Goal: Task Accomplishment & Management: Use online tool/utility

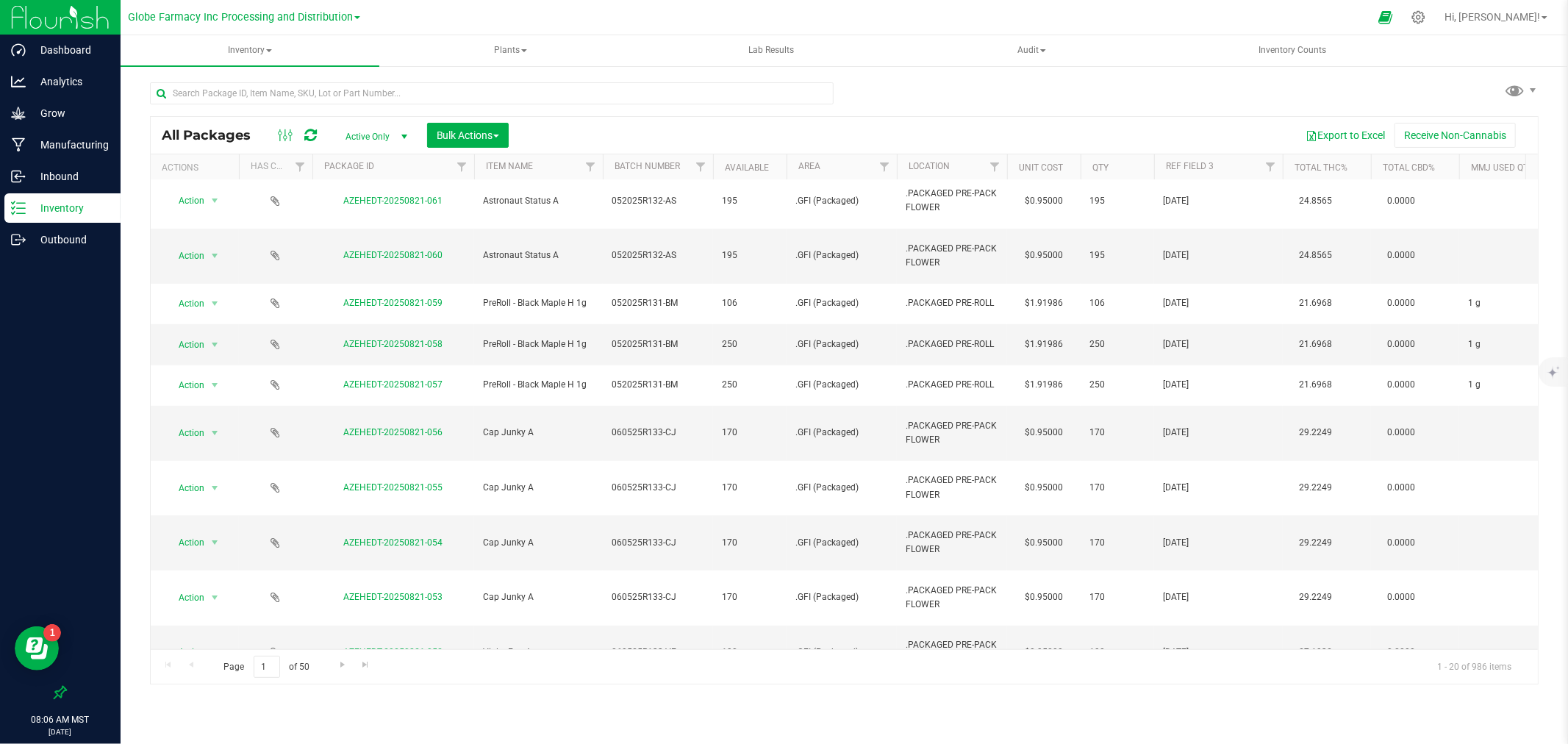
scroll to position [338, 0]
click at [346, 667] on span "Go to the next page" at bounding box center [342, 664] width 12 height 12
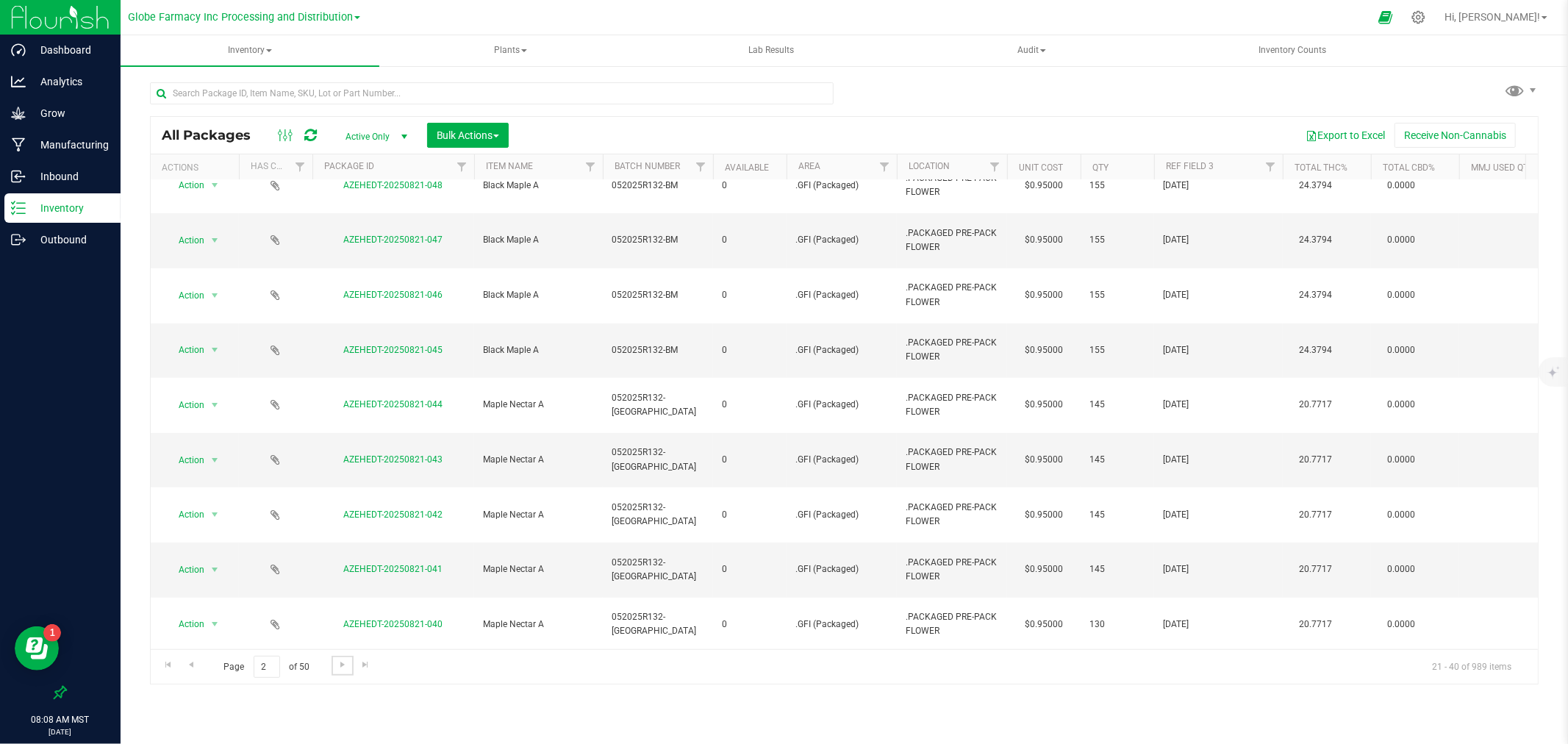
scroll to position [269, 0]
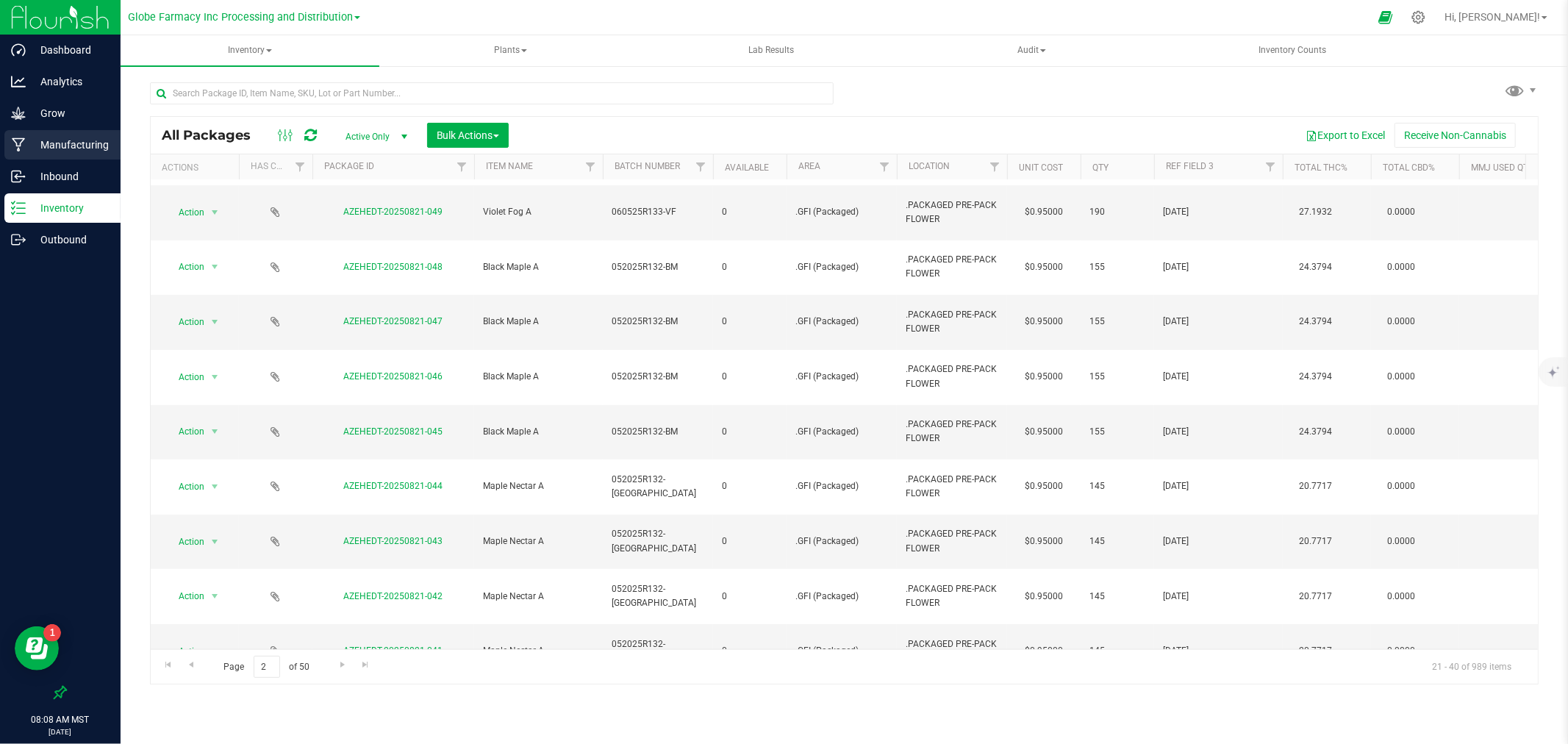
click at [101, 141] on p "Manufacturing" at bounding box center [70, 145] width 88 height 17
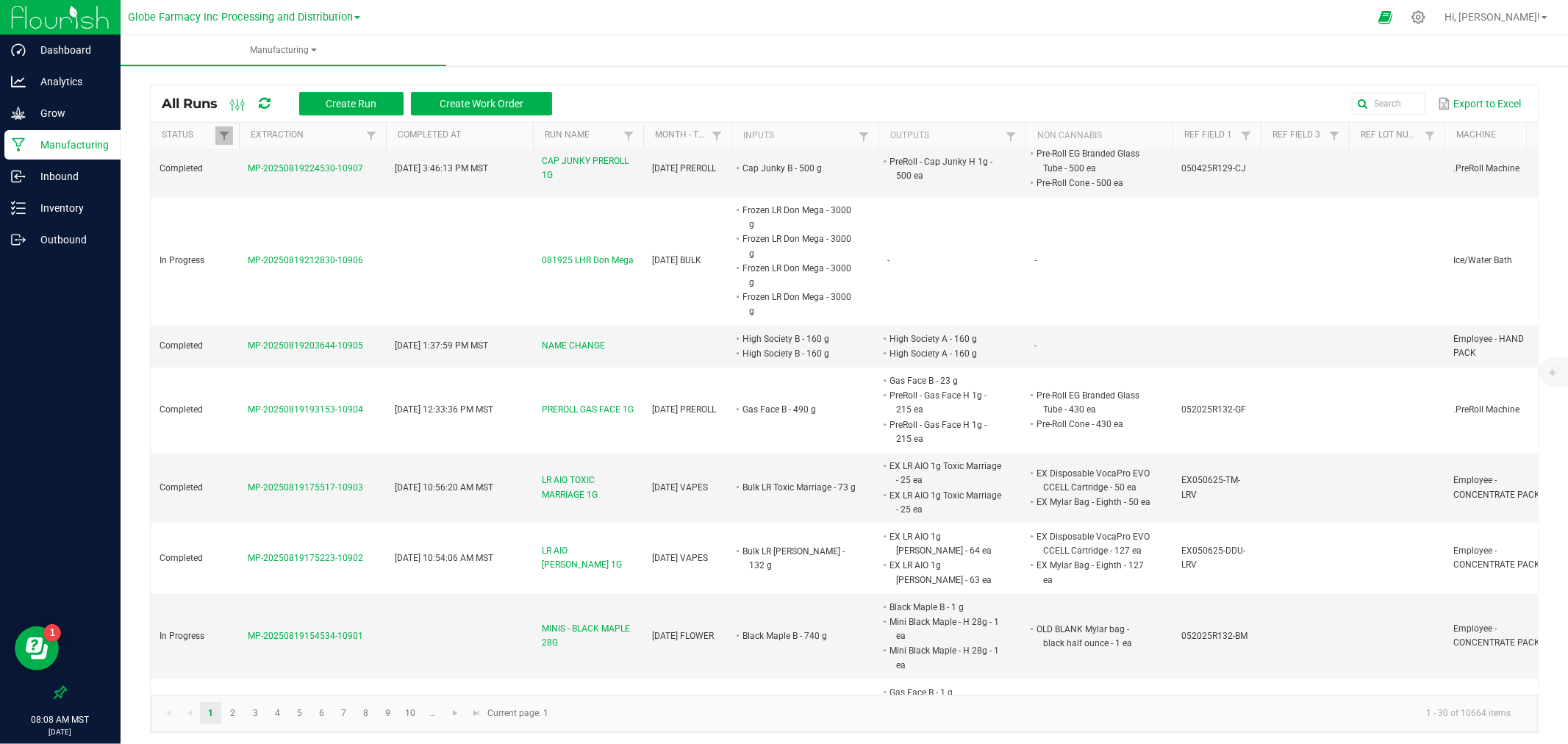
scroll to position [1443, 0]
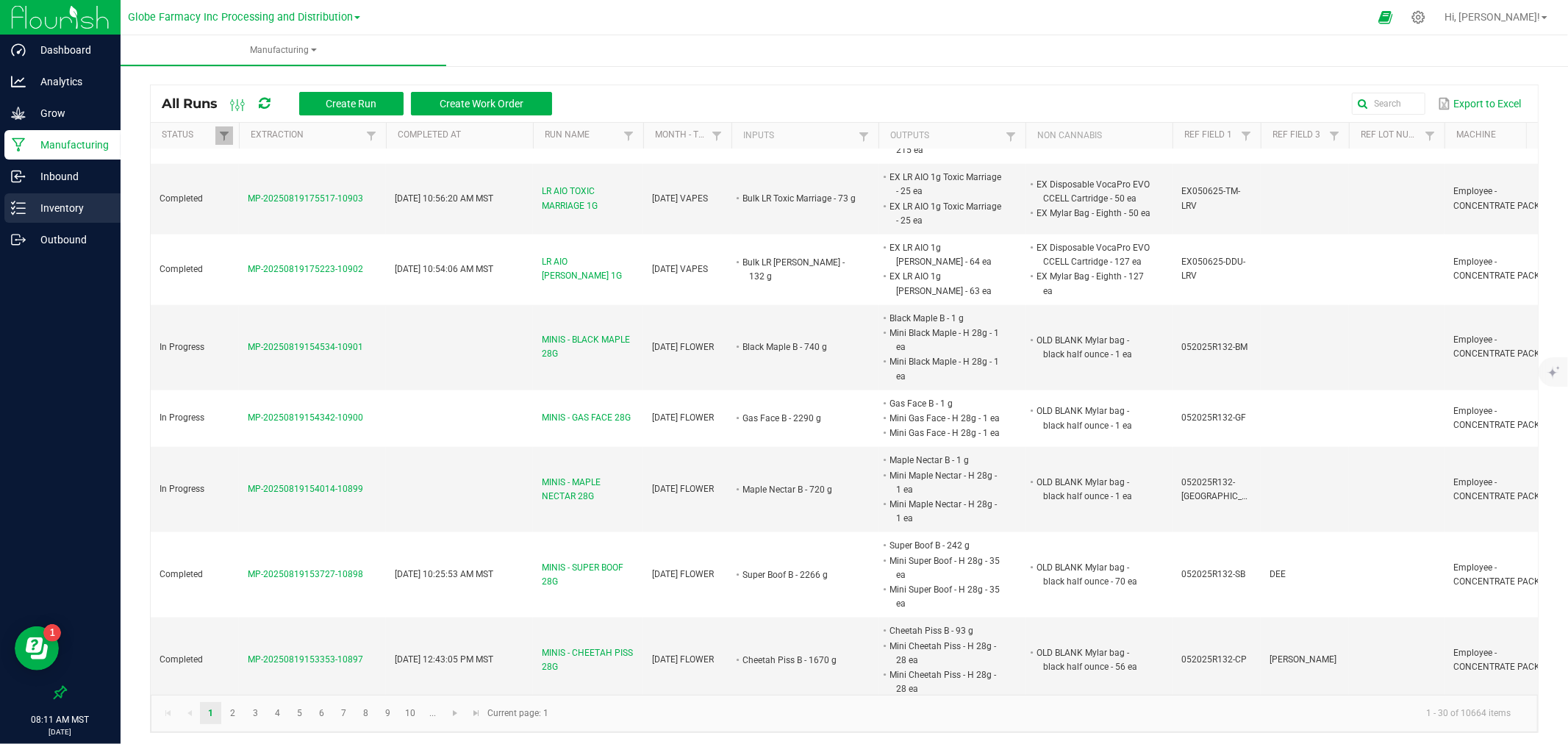
click at [0, 215] on link "Inventory" at bounding box center [60, 209] width 120 height 32
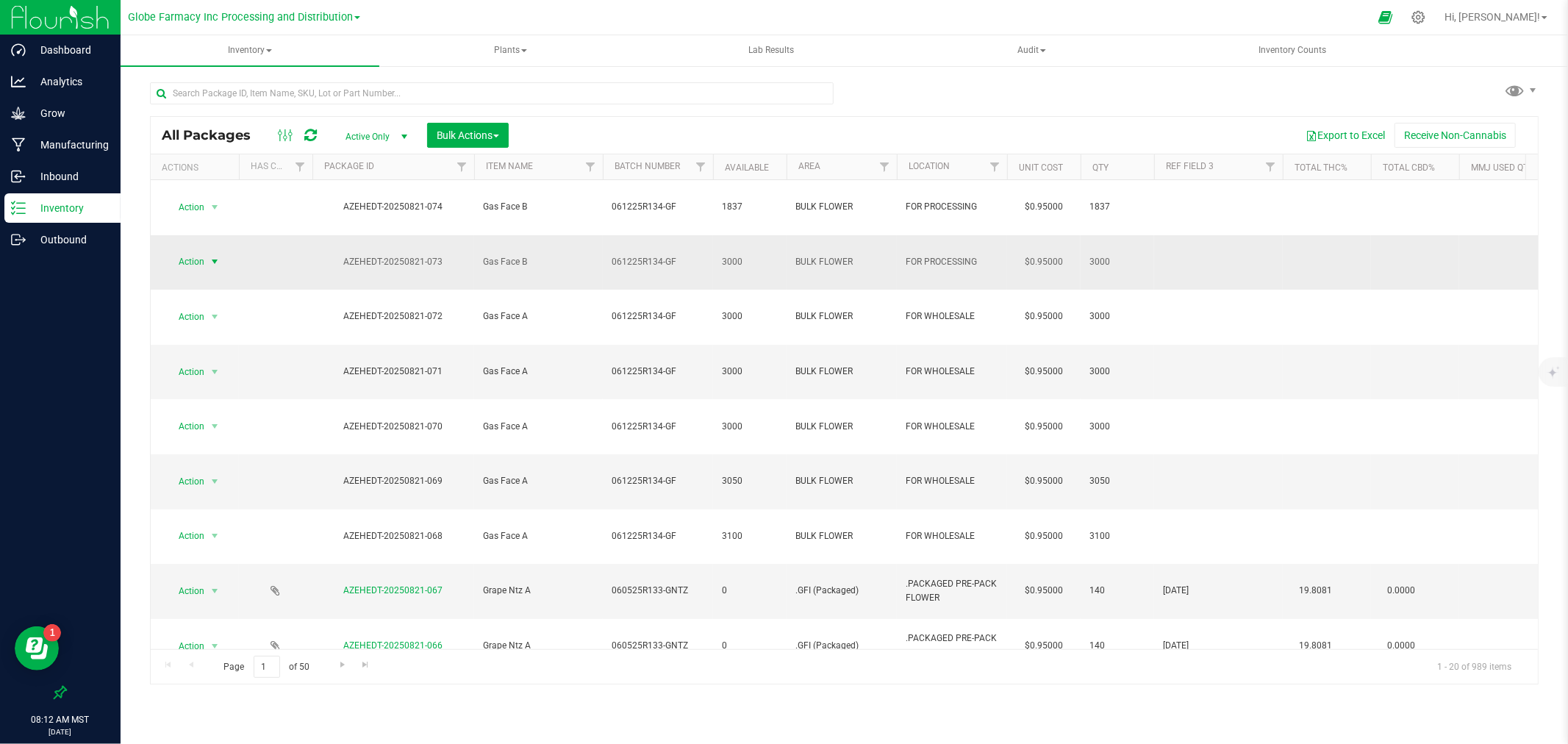
click at [215, 256] on span "select" at bounding box center [215, 261] width 12 height 12
click at [233, 429] on li "Print package label" at bounding box center [213, 430] width 94 height 22
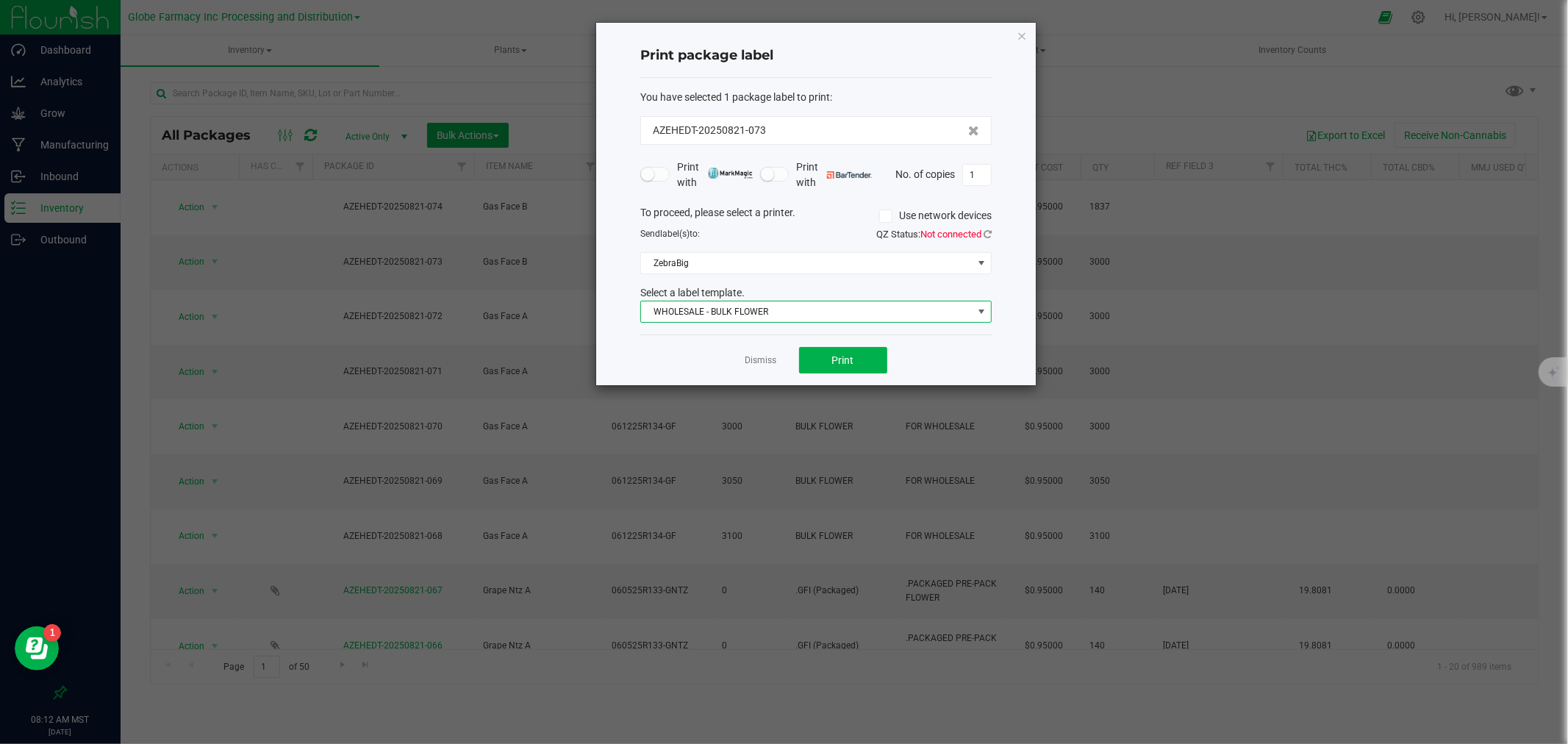
click at [769, 314] on span "WHOLESALE - BULK FLOWER" at bounding box center [807, 312] width 332 height 21
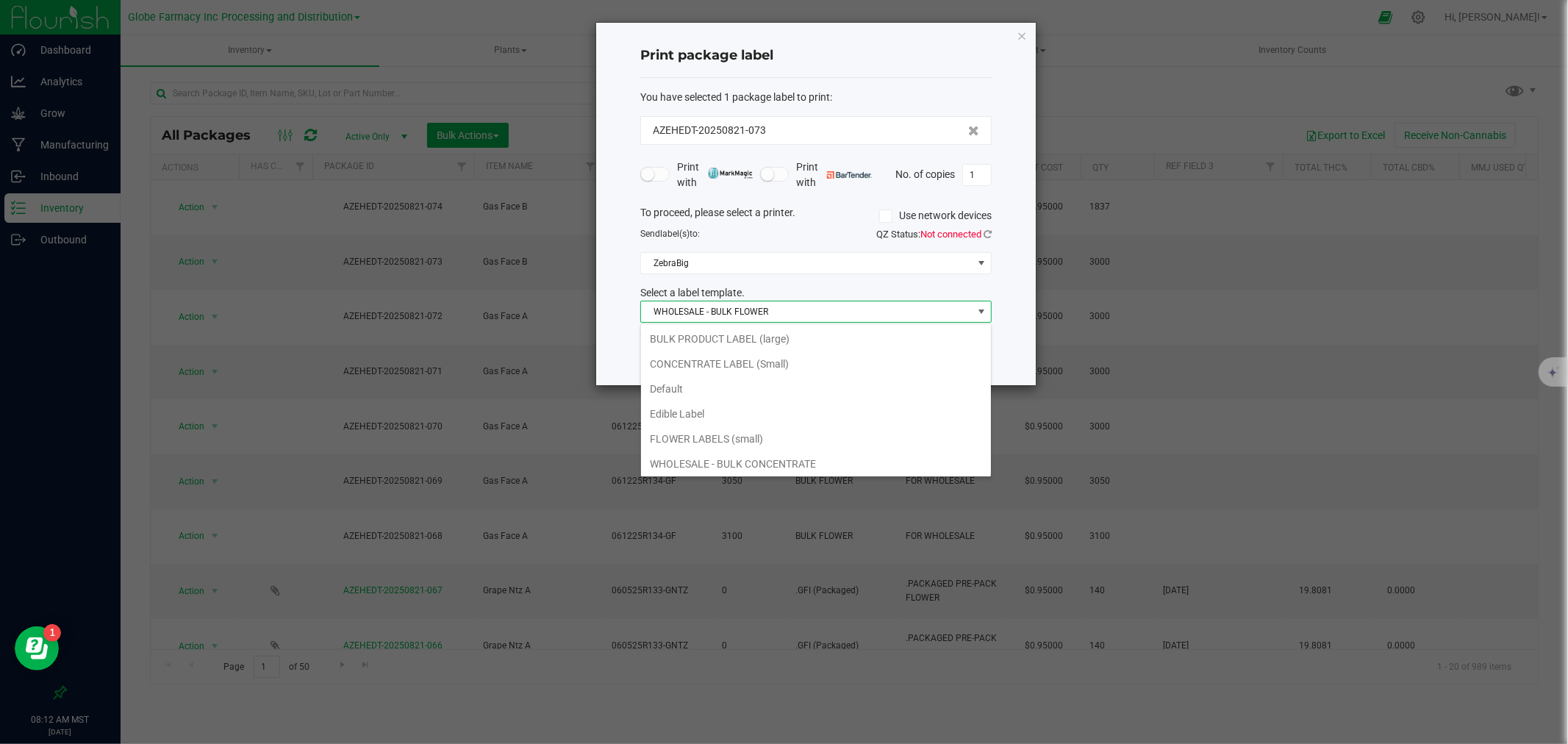
scroll to position [22, 351]
click at [761, 418] on li "FLOWER LABELS (small)" at bounding box center [816, 411] width 350 height 25
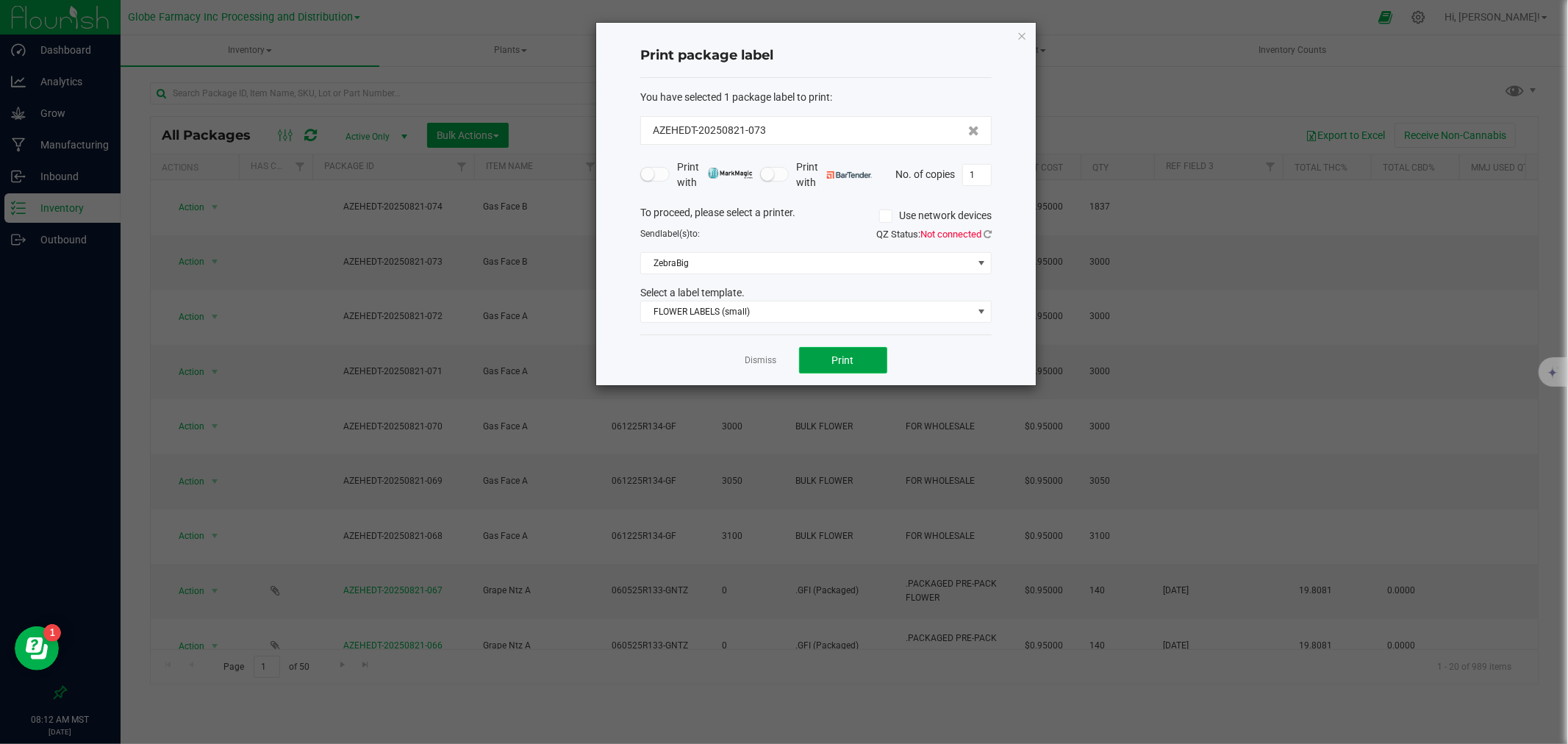
click at [860, 356] on button "Print" at bounding box center [843, 359] width 88 height 26
click at [758, 358] on link "Dismiss" at bounding box center [761, 361] width 32 height 13
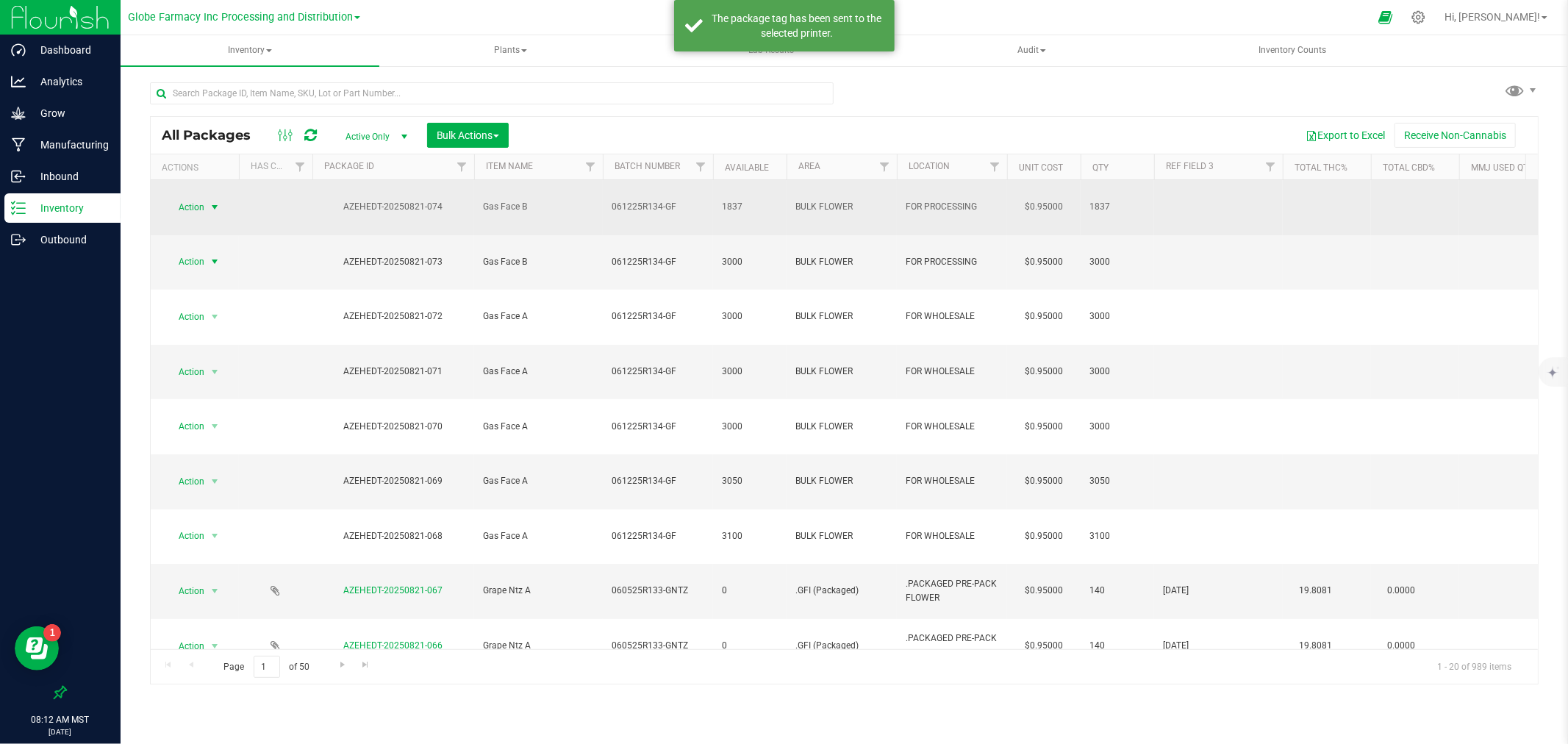
click at [215, 197] on span "select" at bounding box center [215, 207] width 18 height 21
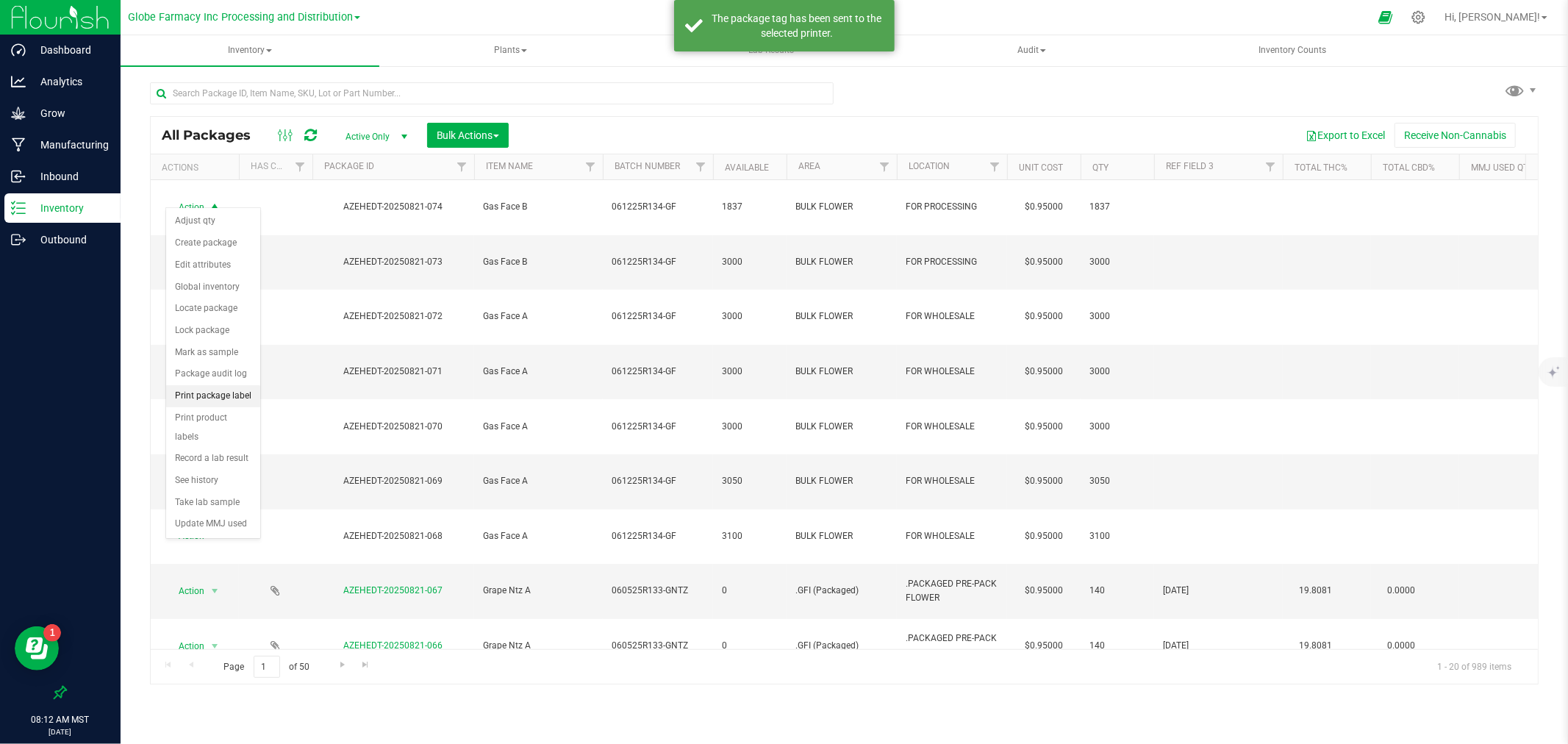
click at [223, 388] on li "Print package label" at bounding box center [213, 397] width 94 height 22
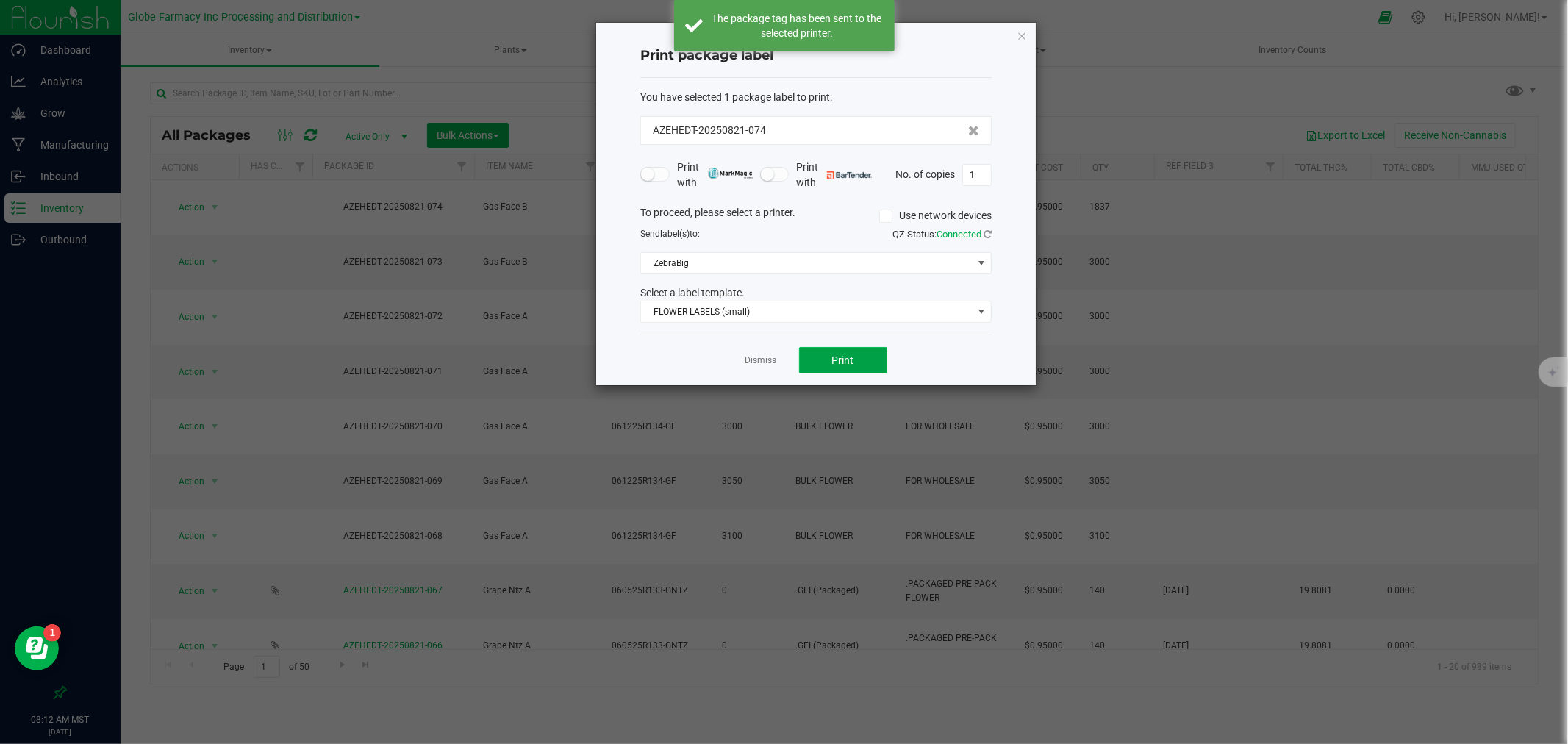
click at [853, 365] on span "Print" at bounding box center [843, 360] width 22 height 12
click at [761, 357] on link "Dismiss" at bounding box center [761, 361] width 32 height 13
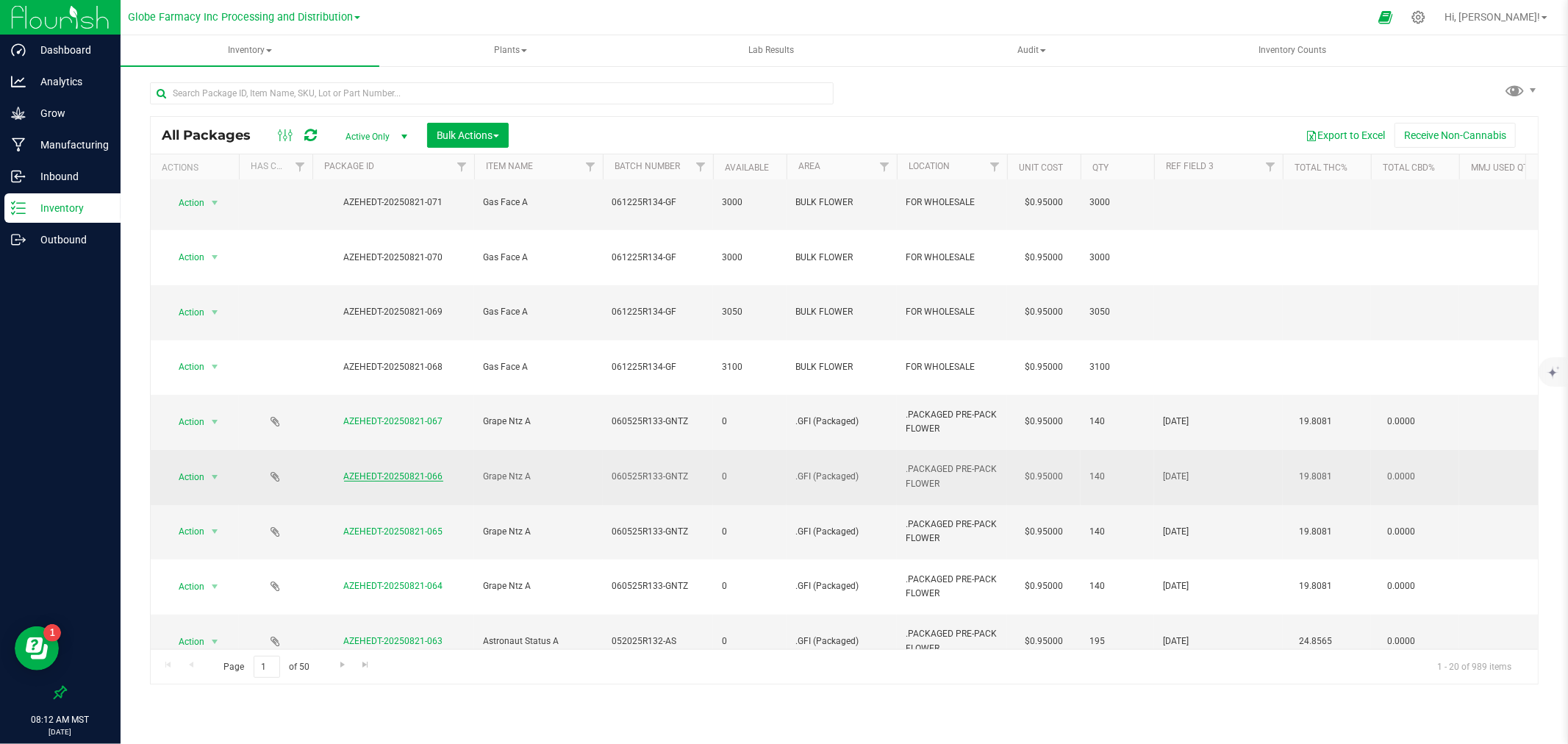
scroll to position [0, 0]
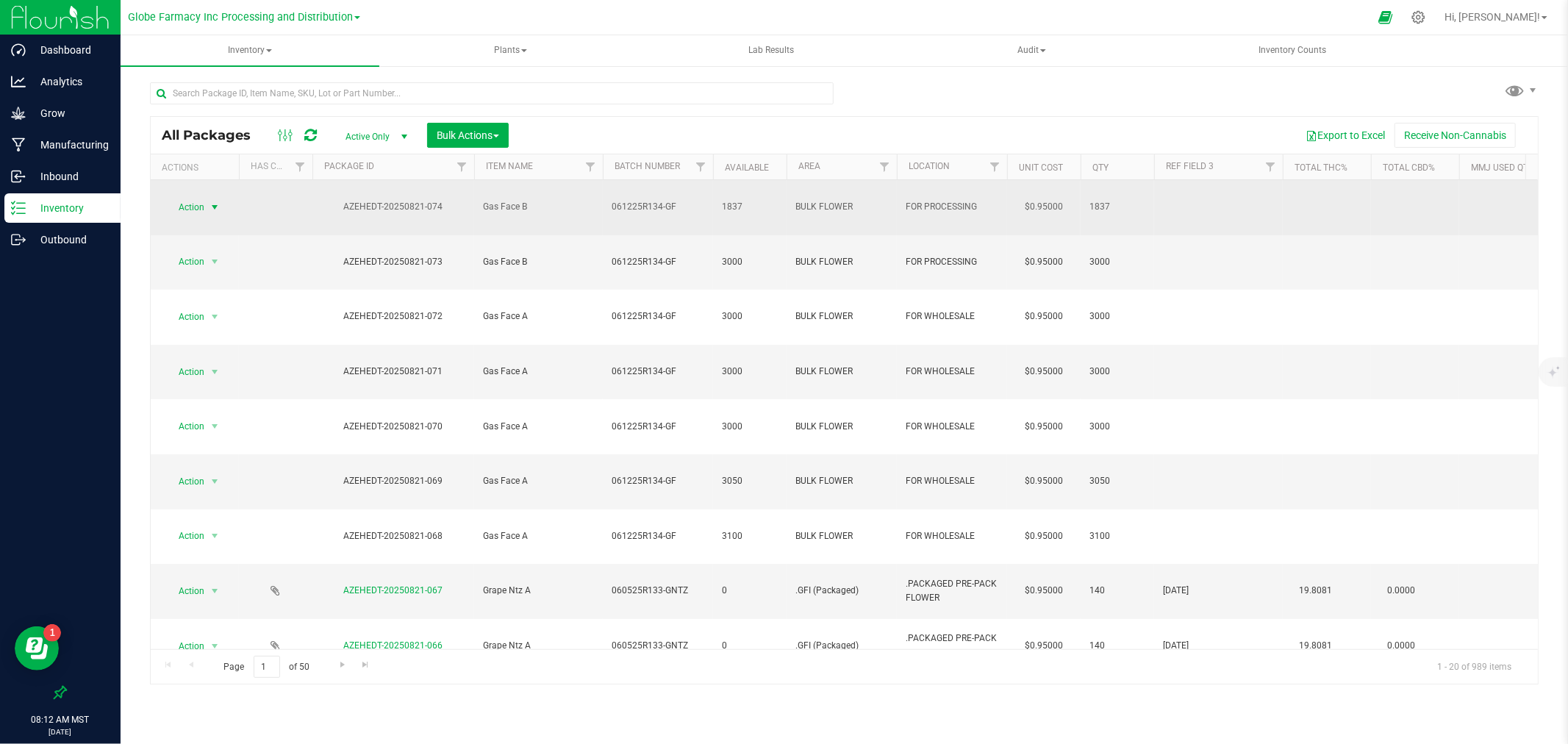
click at [190, 204] on span "Action" at bounding box center [185, 207] width 40 height 21
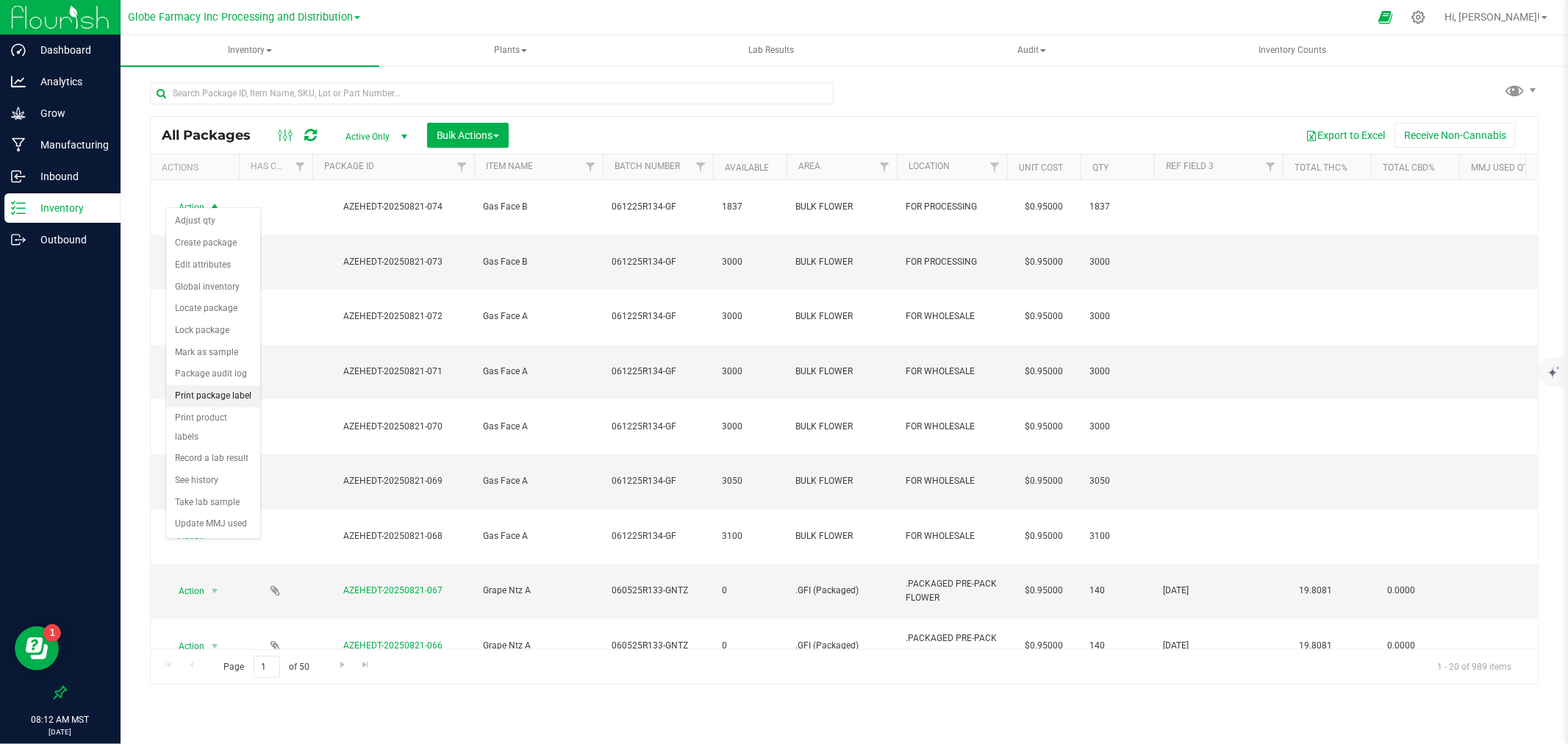
click at [241, 397] on li "Print package label" at bounding box center [213, 397] width 94 height 22
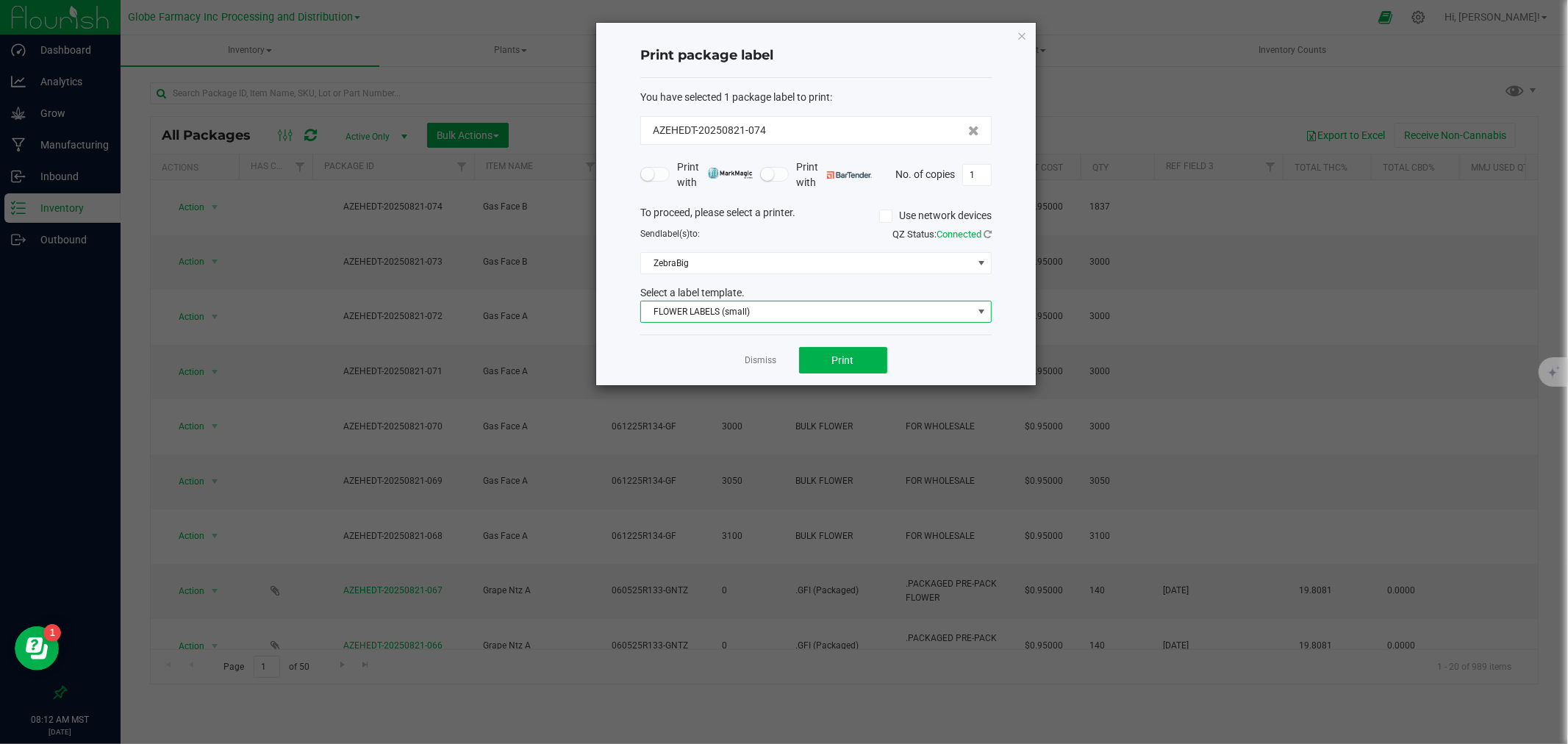
click at [702, 311] on span "FLOWER LABELS (small)" at bounding box center [807, 312] width 332 height 21
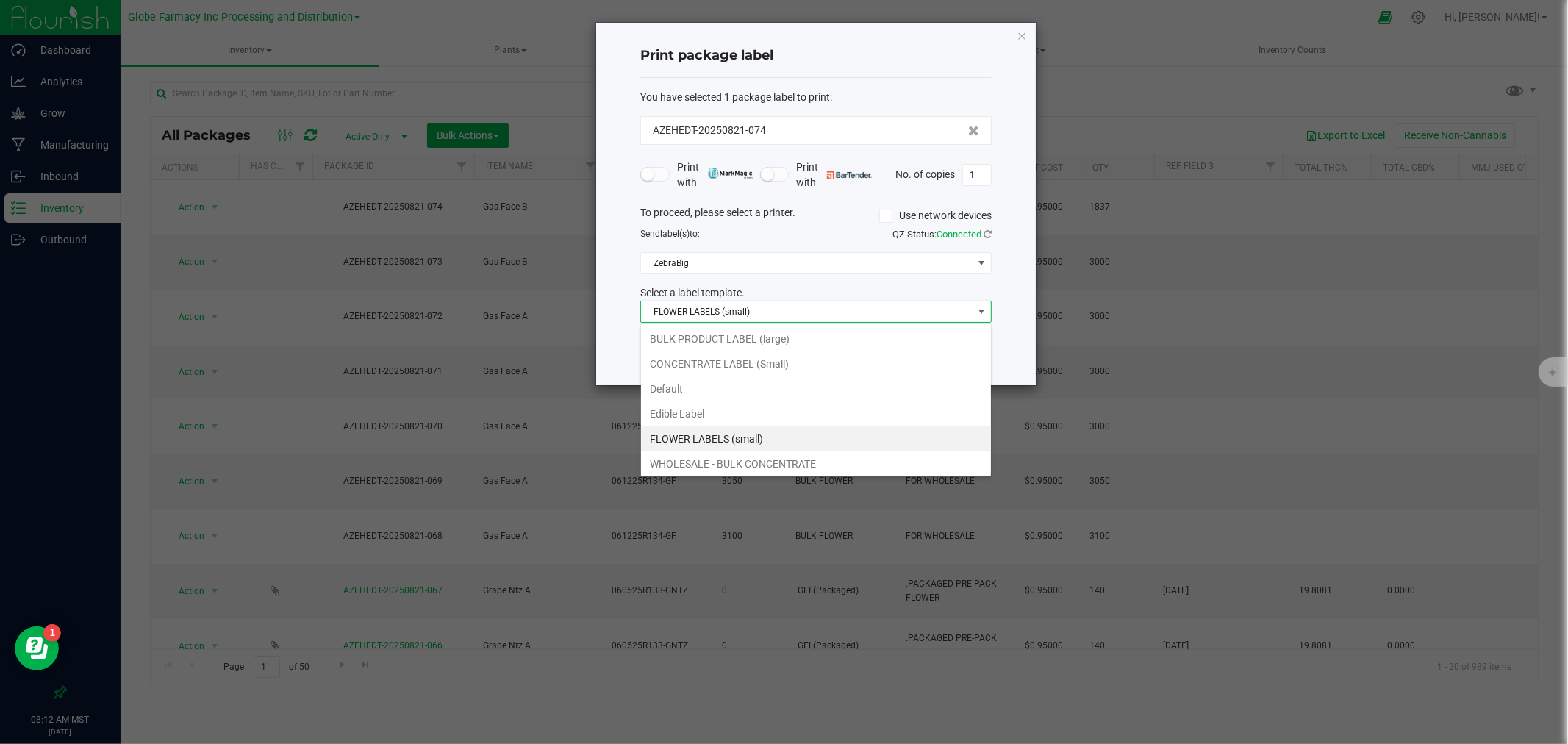
scroll to position [22, 351]
click at [701, 333] on li "BULK PRODUCT LABEL (large)" at bounding box center [816, 339] width 350 height 25
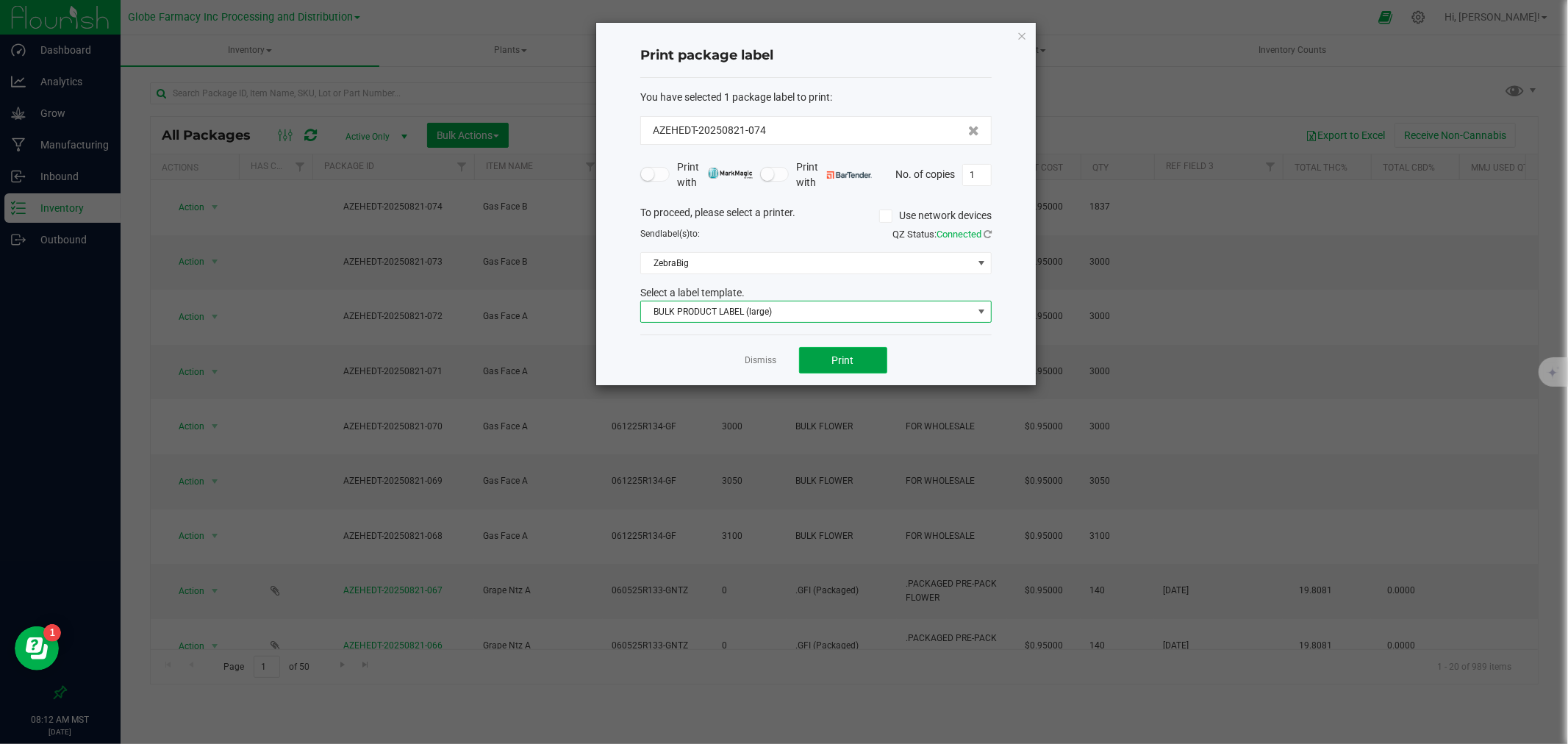
click at [854, 370] on button "Print" at bounding box center [843, 359] width 88 height 26
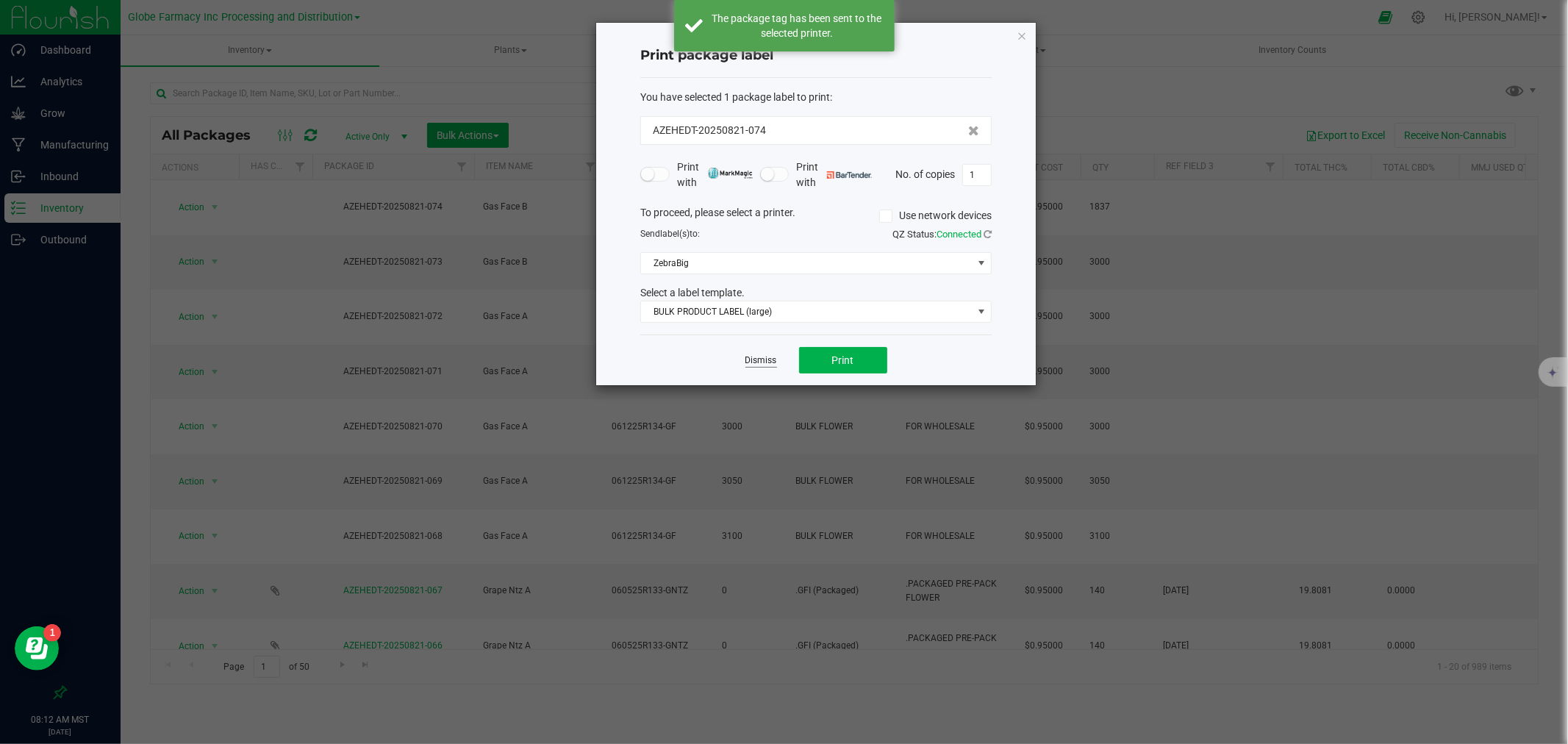
click at [758, 362] on link "Dismiss" at bounding box center [761, 361] width 32 height 13
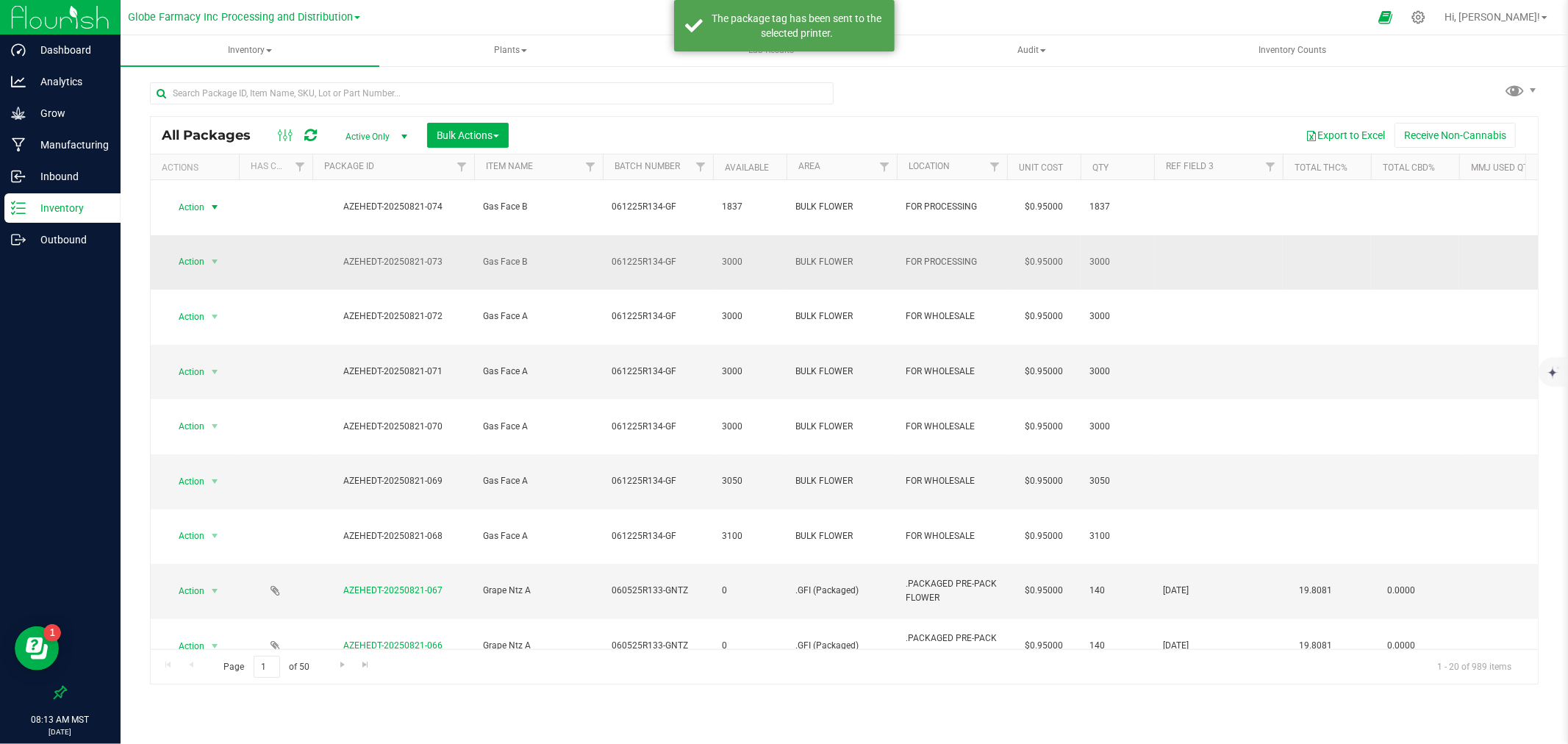
click at [179, 252] on span "Action" at bounding box center [185, 262] width 40 height 21
click at [247, 438] on li "Print package label" at bounding box center [213, 430] width 94 height 22
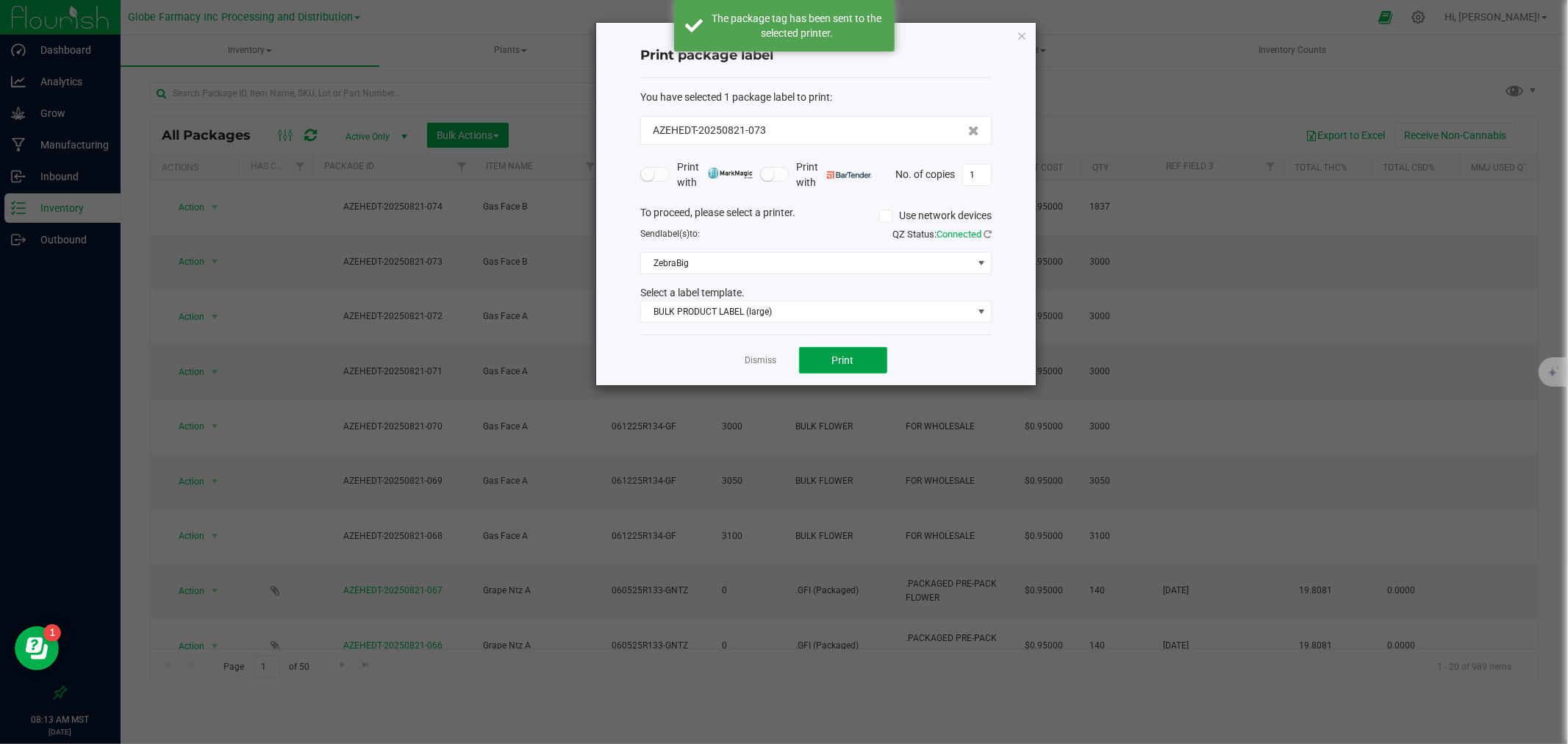
click at [829, 355] on button "Print" at bounding box center [843, 359] width 88 height 26
click at [754, 355] on link "Dismiss" at bounding box center [761, 361] width 32 height 13
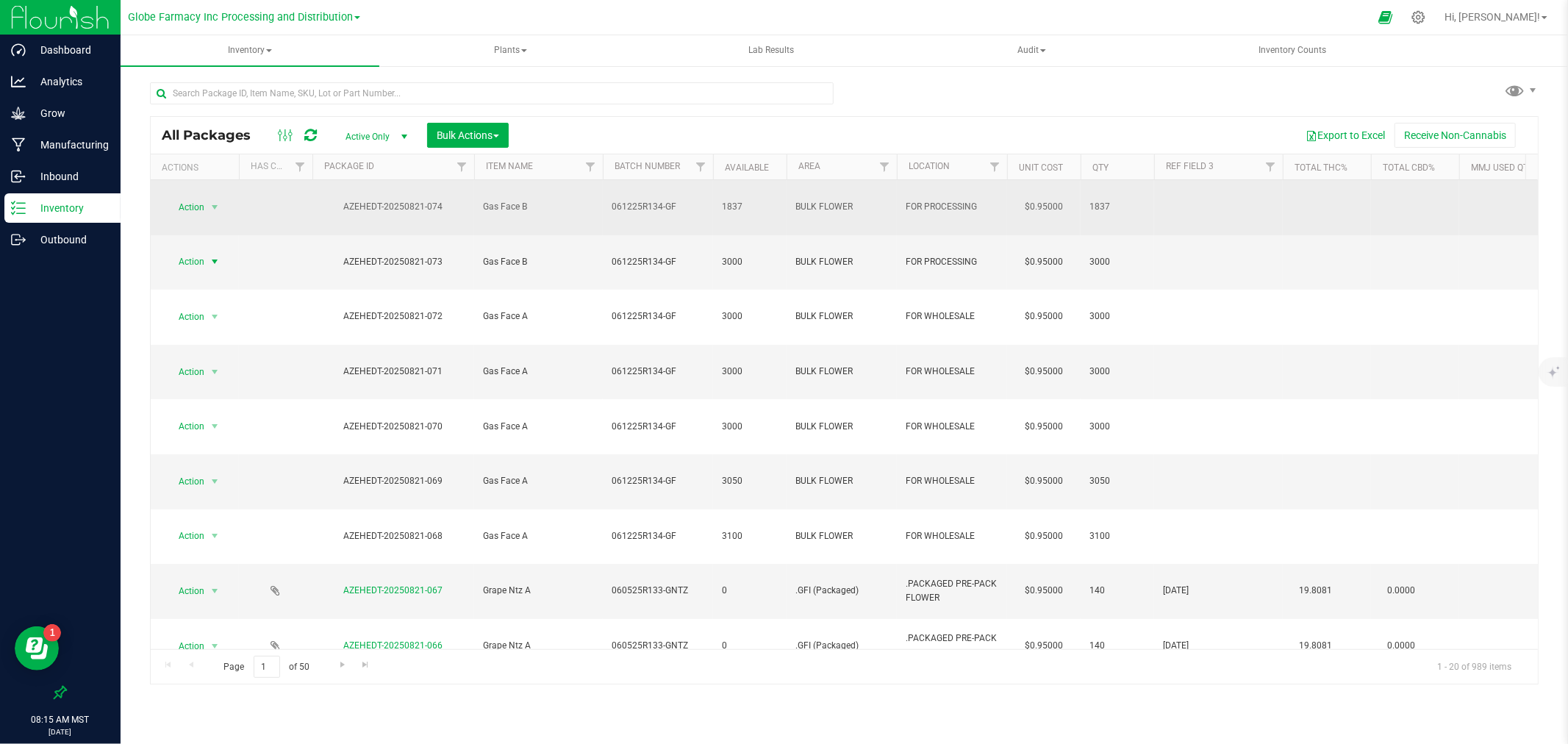
click at [692, 201] on span "061225R134-GF" at bounding box center [658, 207] width 93 height 14
click at [692, 201] on input "061225R134-GF" at bounding box center [655, 207] width 105 height 23
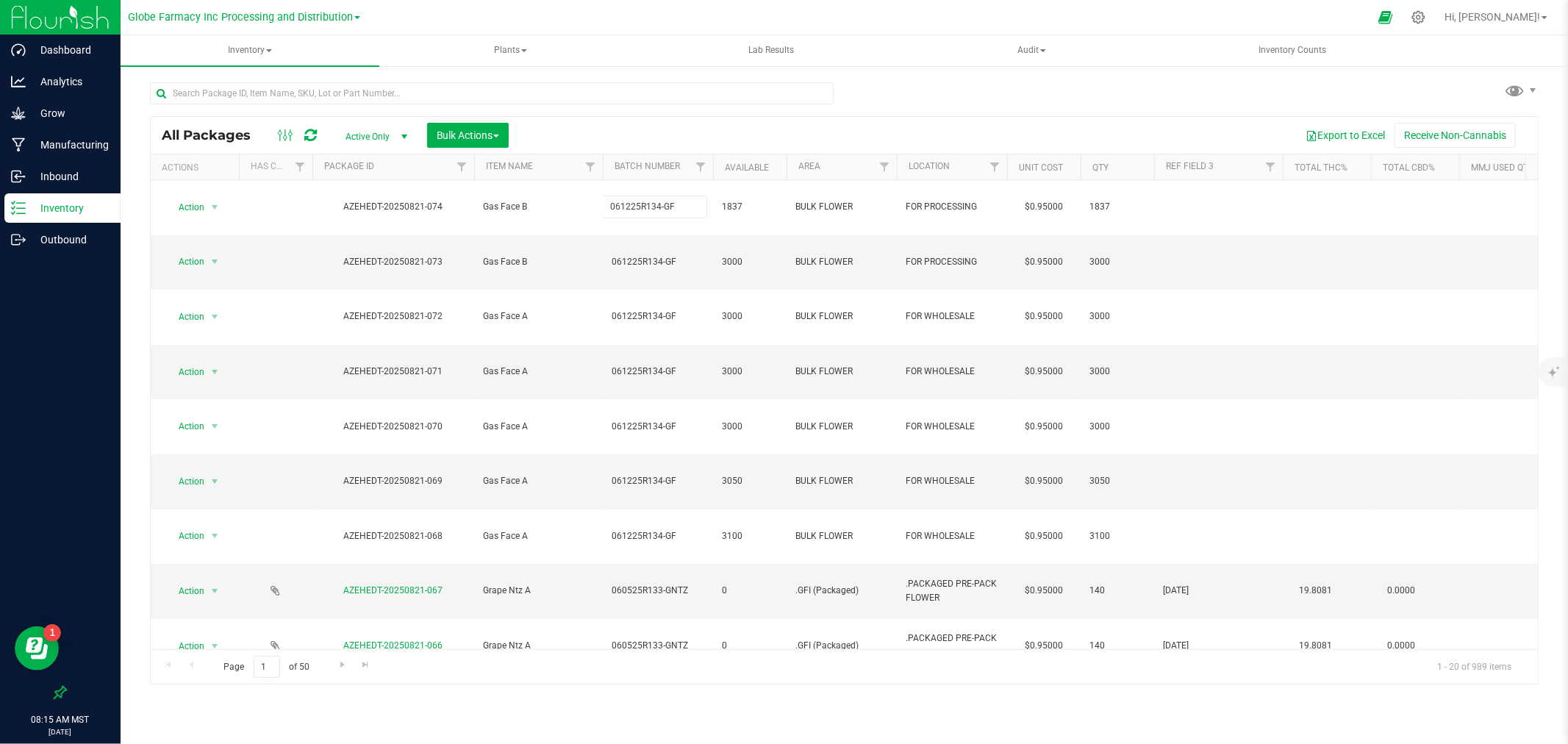
click at [697, 131] on div "Export to Excel Receive Non-Cannabis" at bounding box center [1023, 135] width 1007 height 25
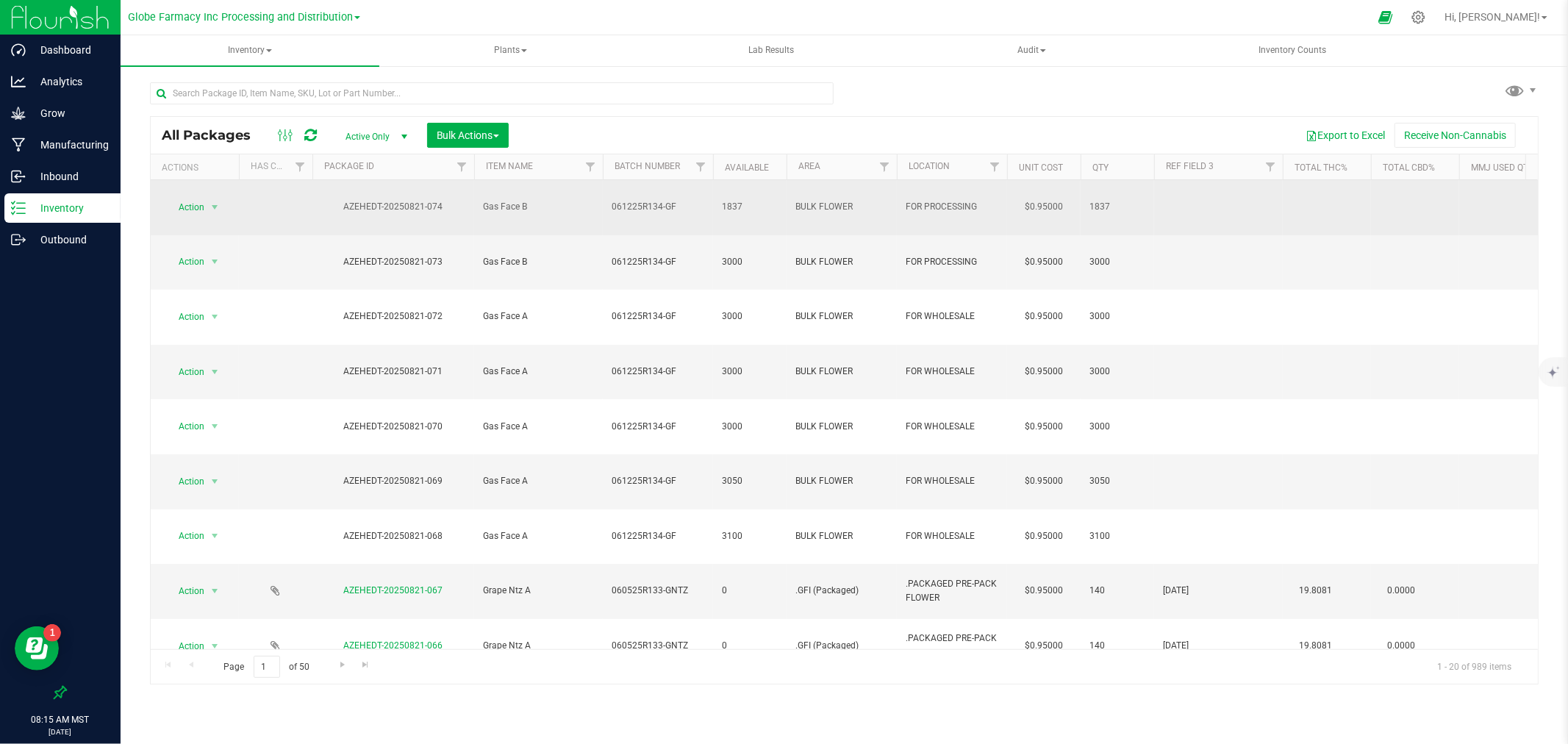
click at [693, 202] on span "061225R134-GF" at bounding box center [658, 207] width 93 height 14
type input "061225R134-G"
click at [704, 100] on input "text" at bounding box center [492, 93] width 684 height 22
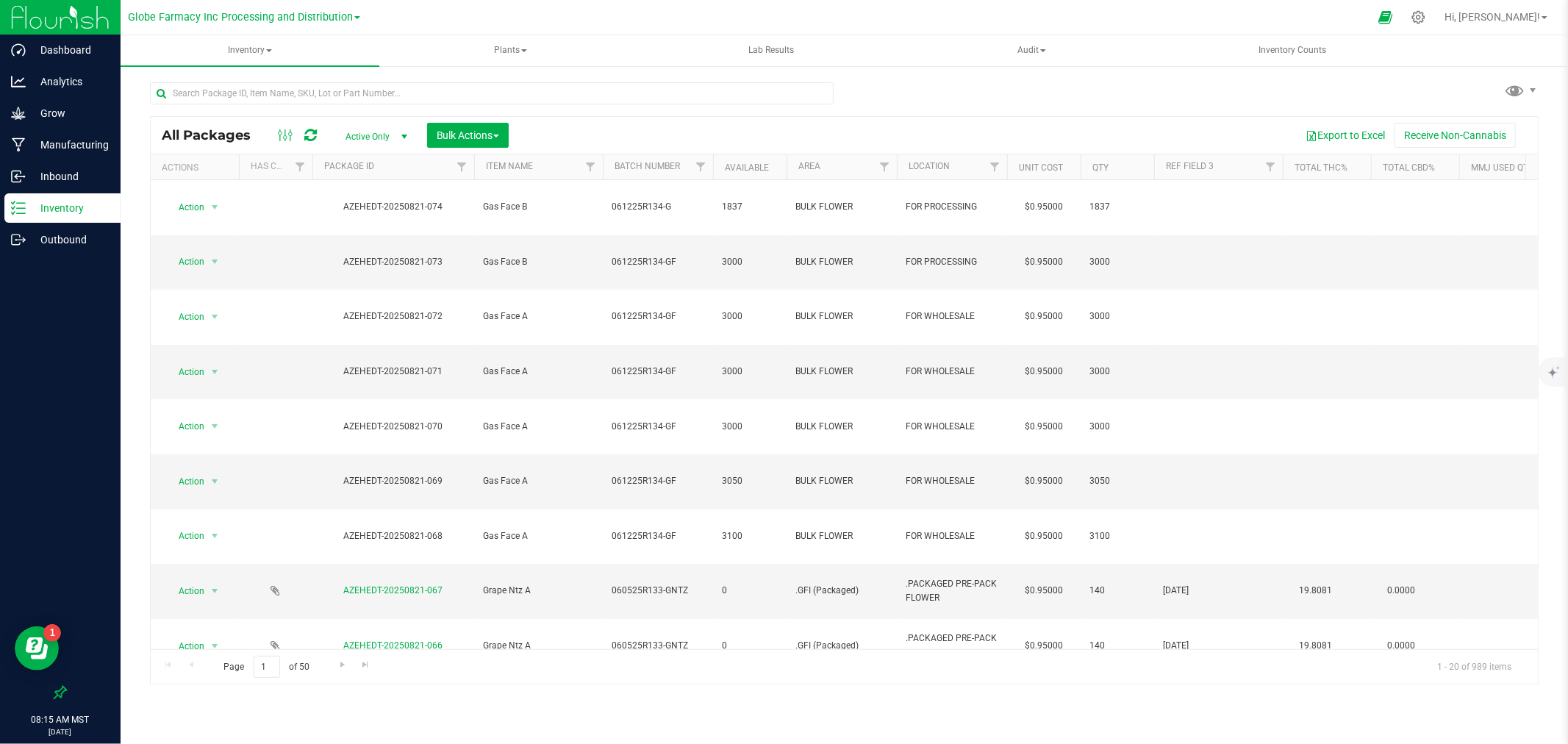
click at [692, 255] on span "061225R134-GF" at bounding box center [658, 262] width 93 height 14
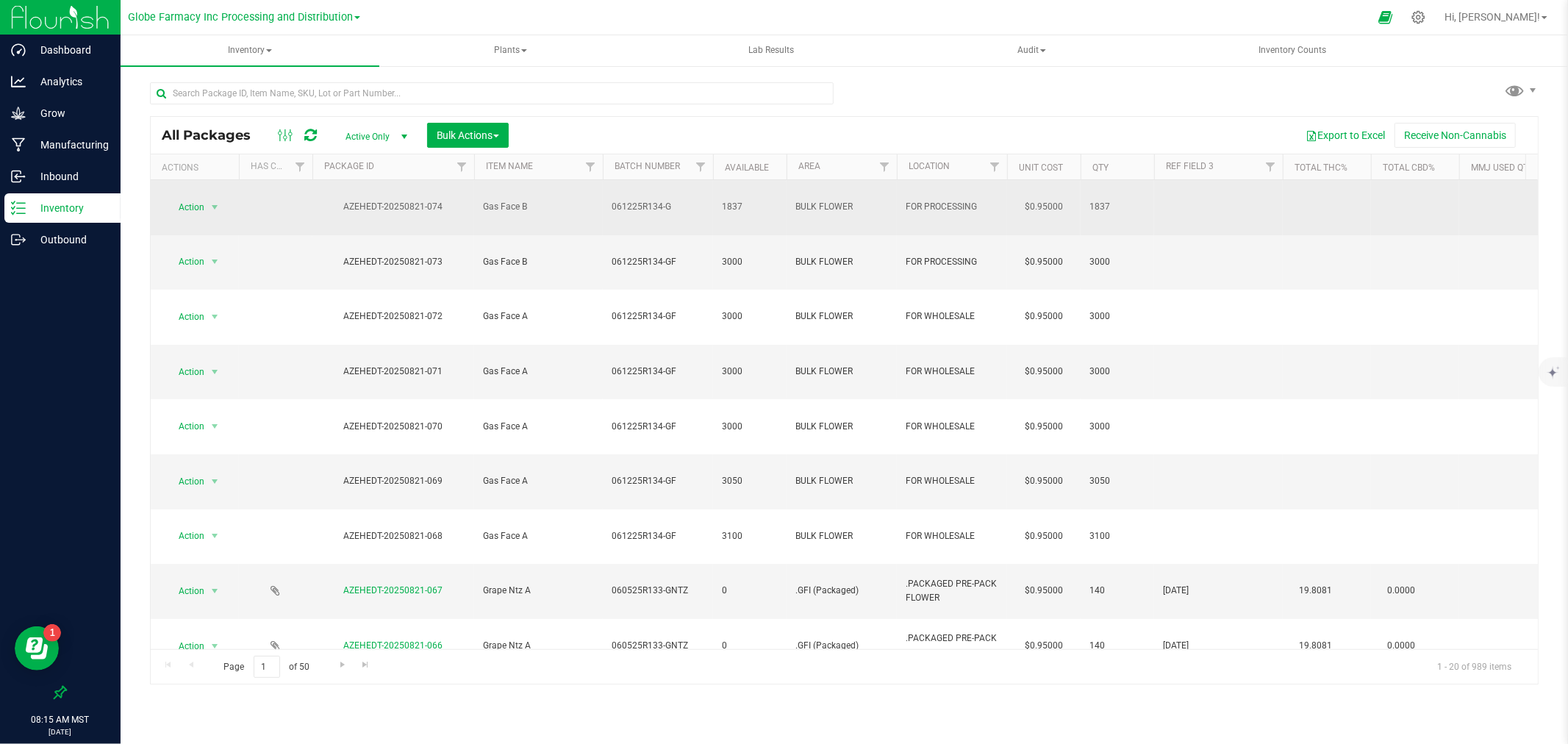
click at [675, 200] on span "061225R134-G" at bounding box center [658, 207] width 93 height 14
click at [675, 195] on input "061225R134-G" at bounding box center [655, 207] width 105 height 23
type input "061225R134-GF"
click at [663, 130] on div "All Packages Active Only Active Only Lab Samples Locked All Bulk Actions Add to…" at bounding box center [844, 400] width 1388 height 569
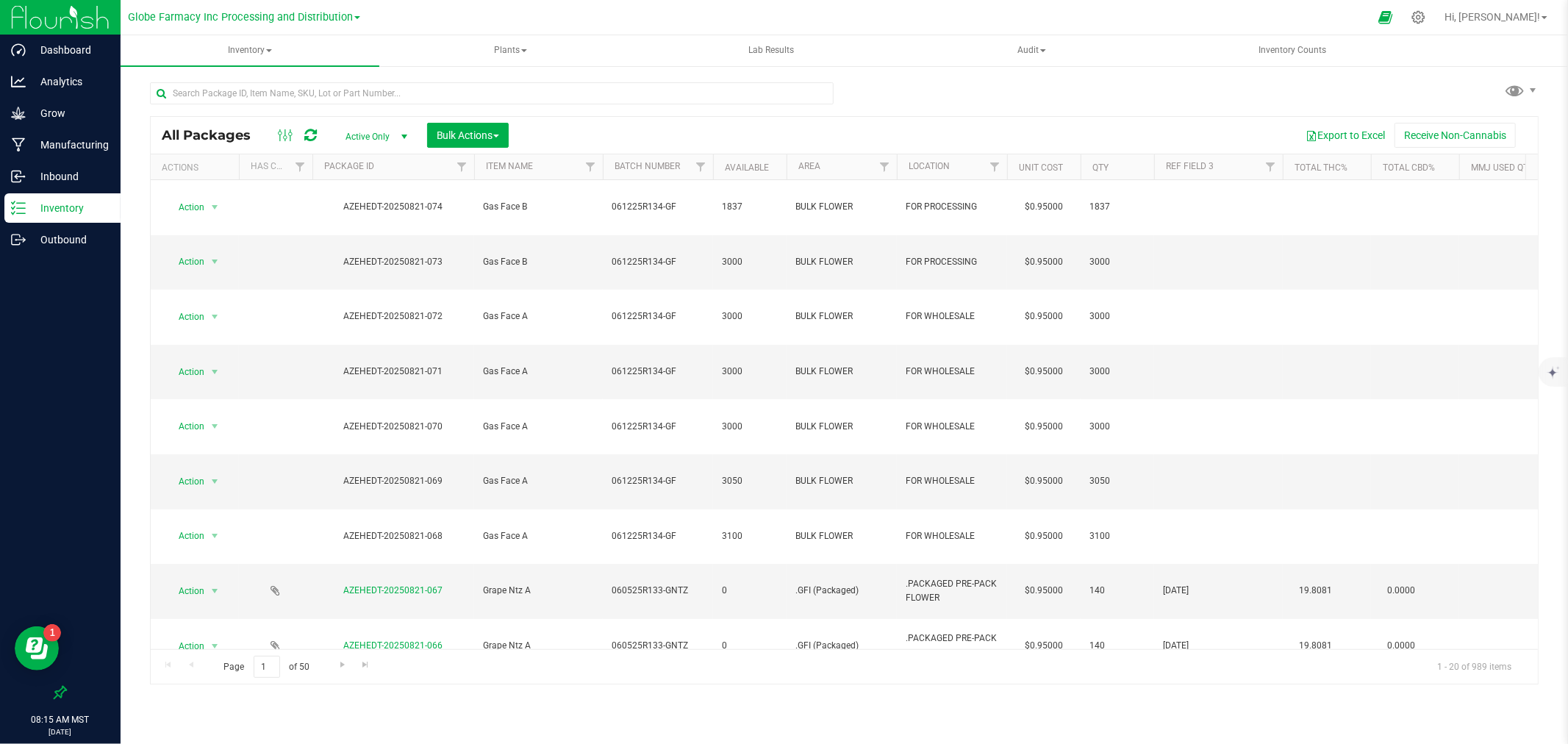
click at [307, 139] on icon at bounding box center [311, 135] width 13 height 15
click at [684, 255] on span "061225R134-GF" at bounding box center [658, 262] width 93 height 14
type input "061225R134-"
click at [704, 148] on div "All Packages Active Only Active Only Lab Samples Locked All Bulk Actions Add to…" at bounding box center [844, 400] width 1388 height 569
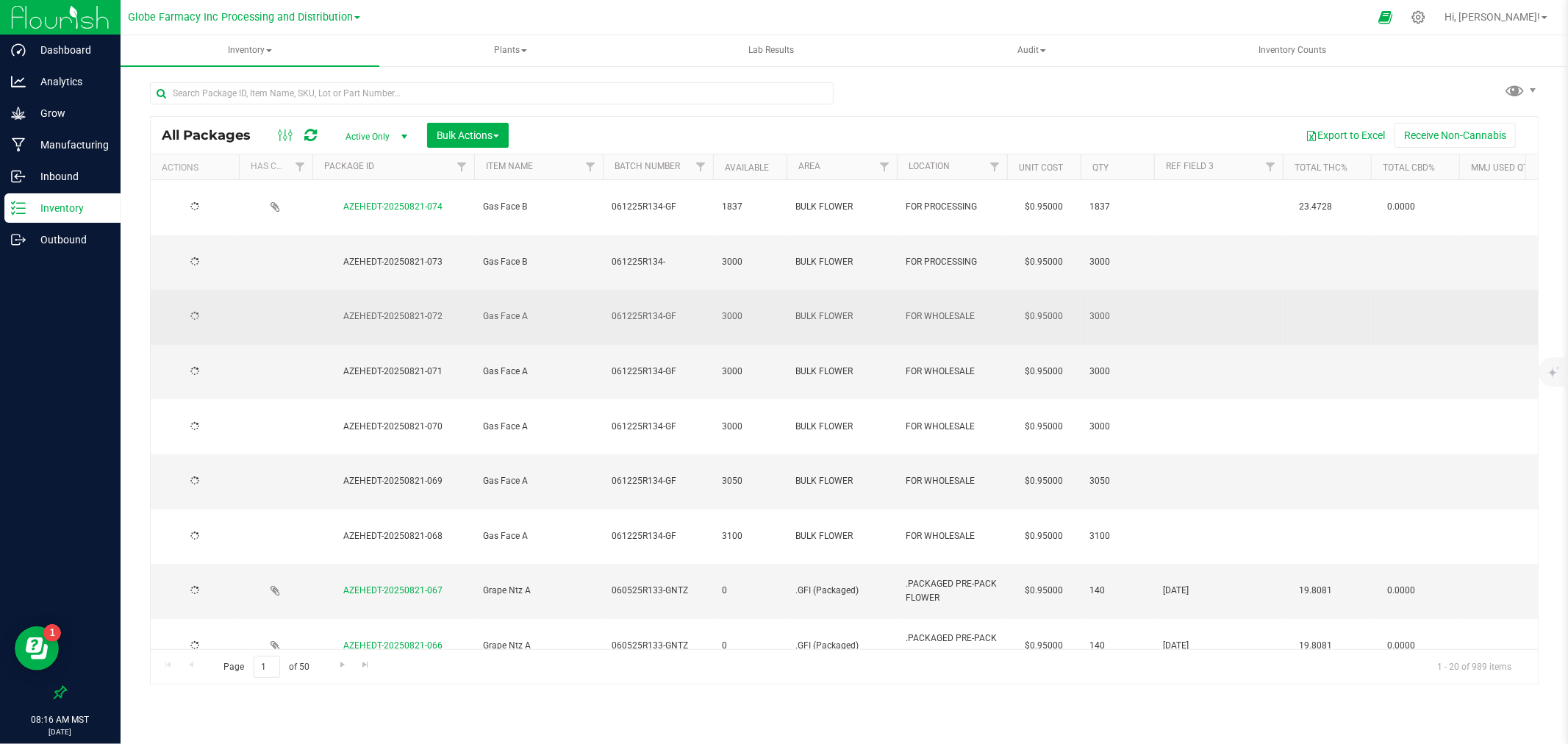
click at [695, 309] on span "061225R134-GF" at bounding box center [658, 317] width 93 height 14
click at [695, 305] on input "061225R134-GF" at bounding box center [655, 316] width 105 height 23
type input "061225R134-"
click at [698, 113] on div at bounding box center [492, 99] width 684 height 34
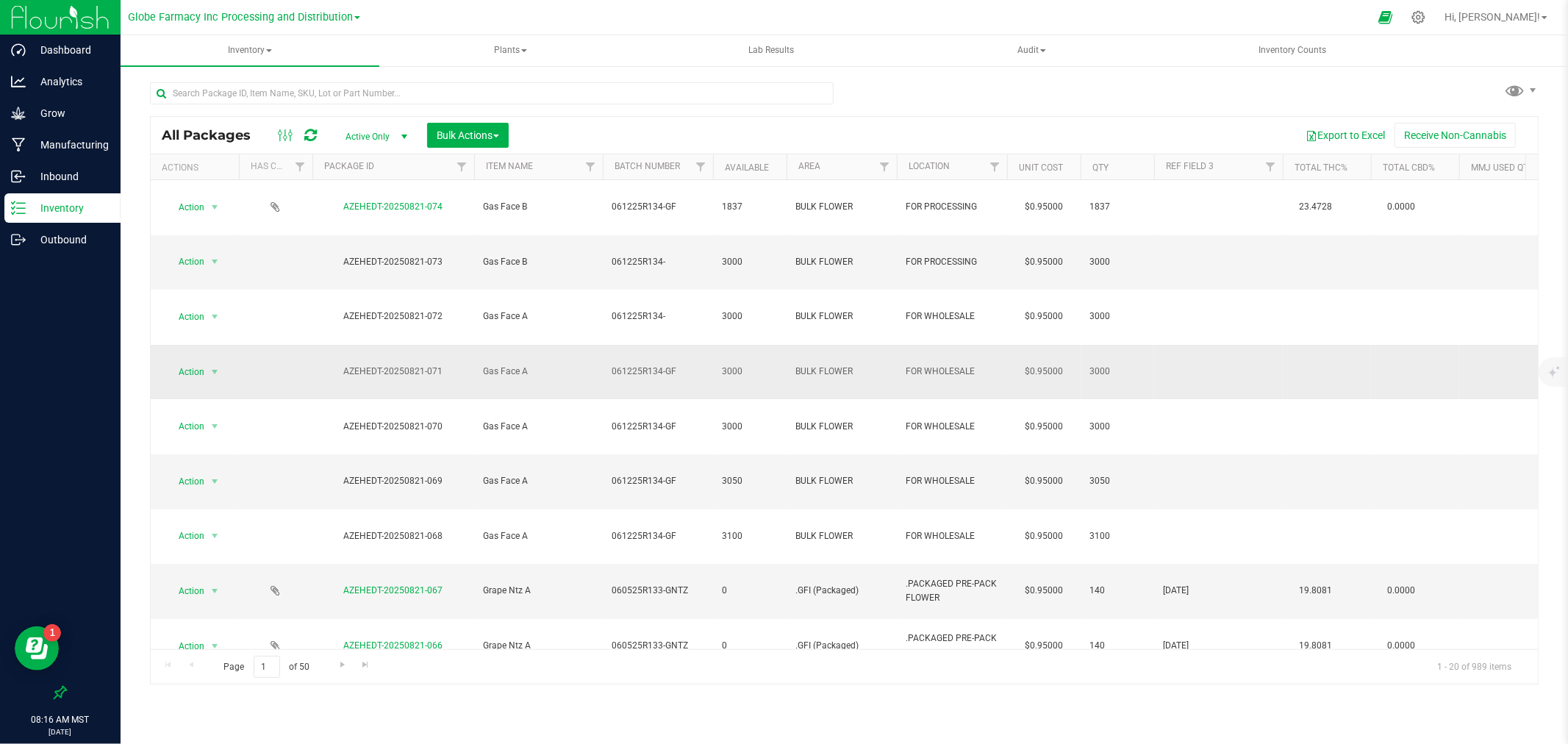
click at [685, 365] on span "061225R134-GF" at bounding box center [658, 372] width 93 height 14
click at [685, 360] on input "061225R134-GF" at bounding box center [655, 371] width 105 height 23
type input "061225R134-"
click at [698, 112] on div at bounding box center [492, 99] width 684 height 34
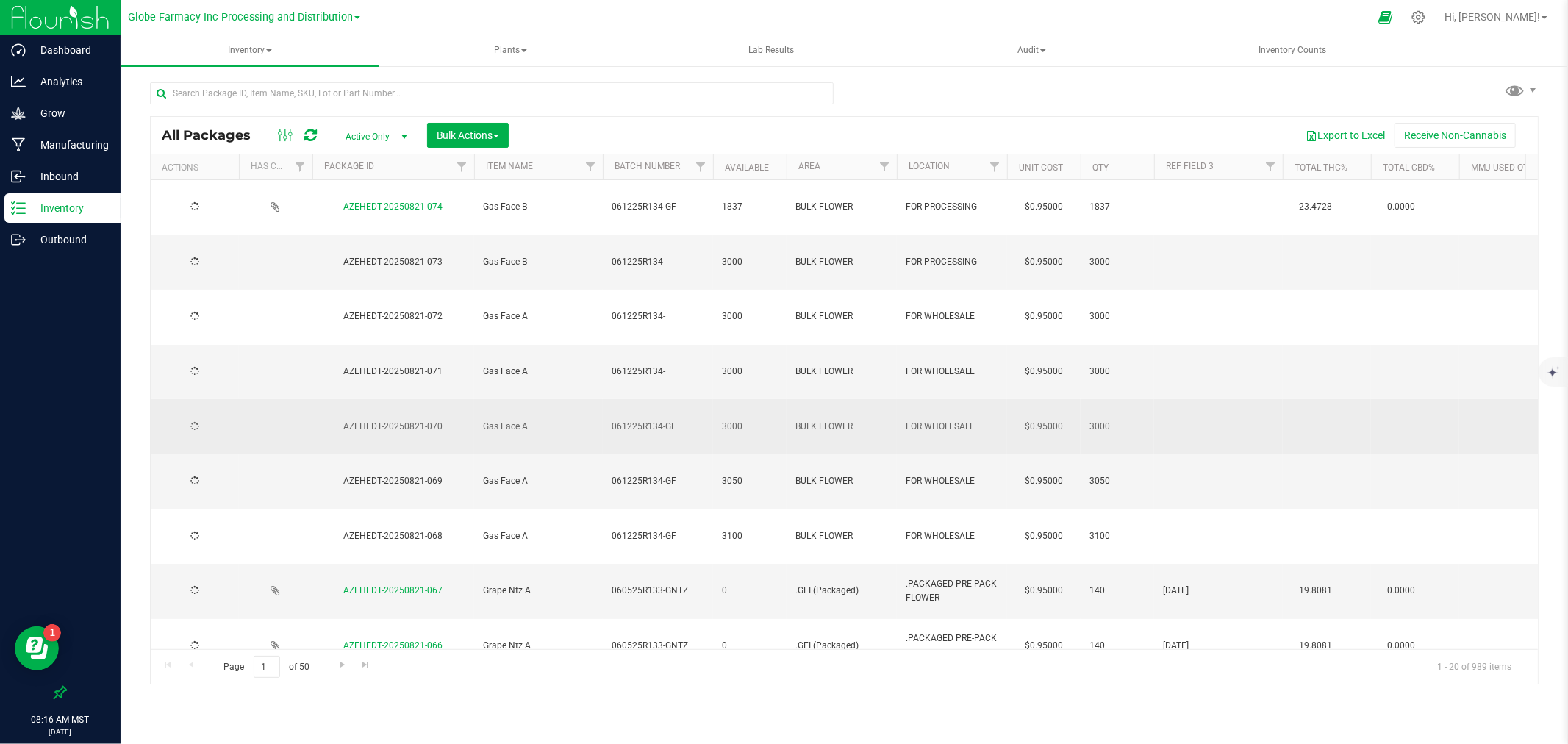
click at [672, 419] on span "061225R134-GF" at bounding box center [658, 427] width 93 height 14
click at [672, 416] on input "061225R134-GF" at bounding box center [655, 427] width 105 height 23
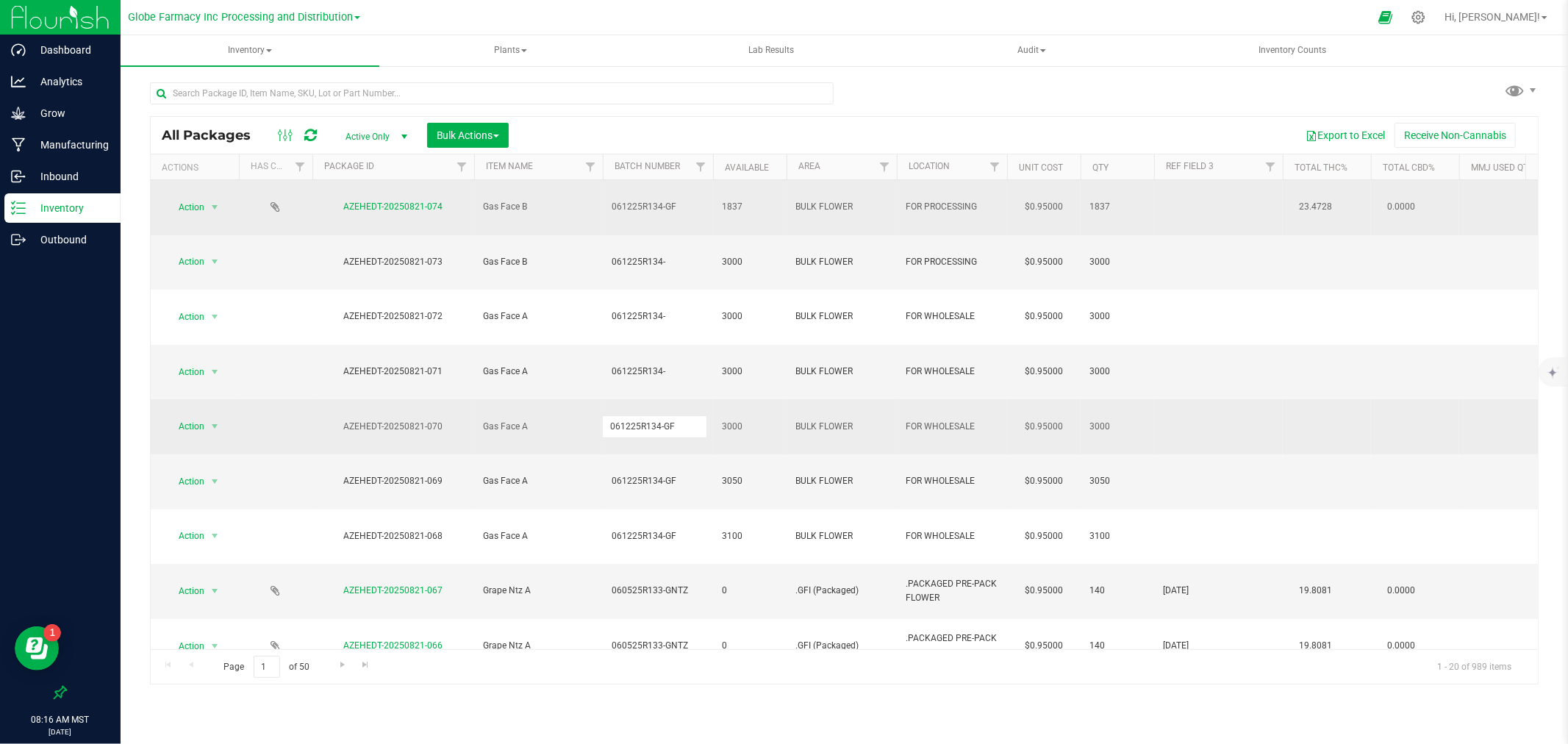
type input "061225R134-"
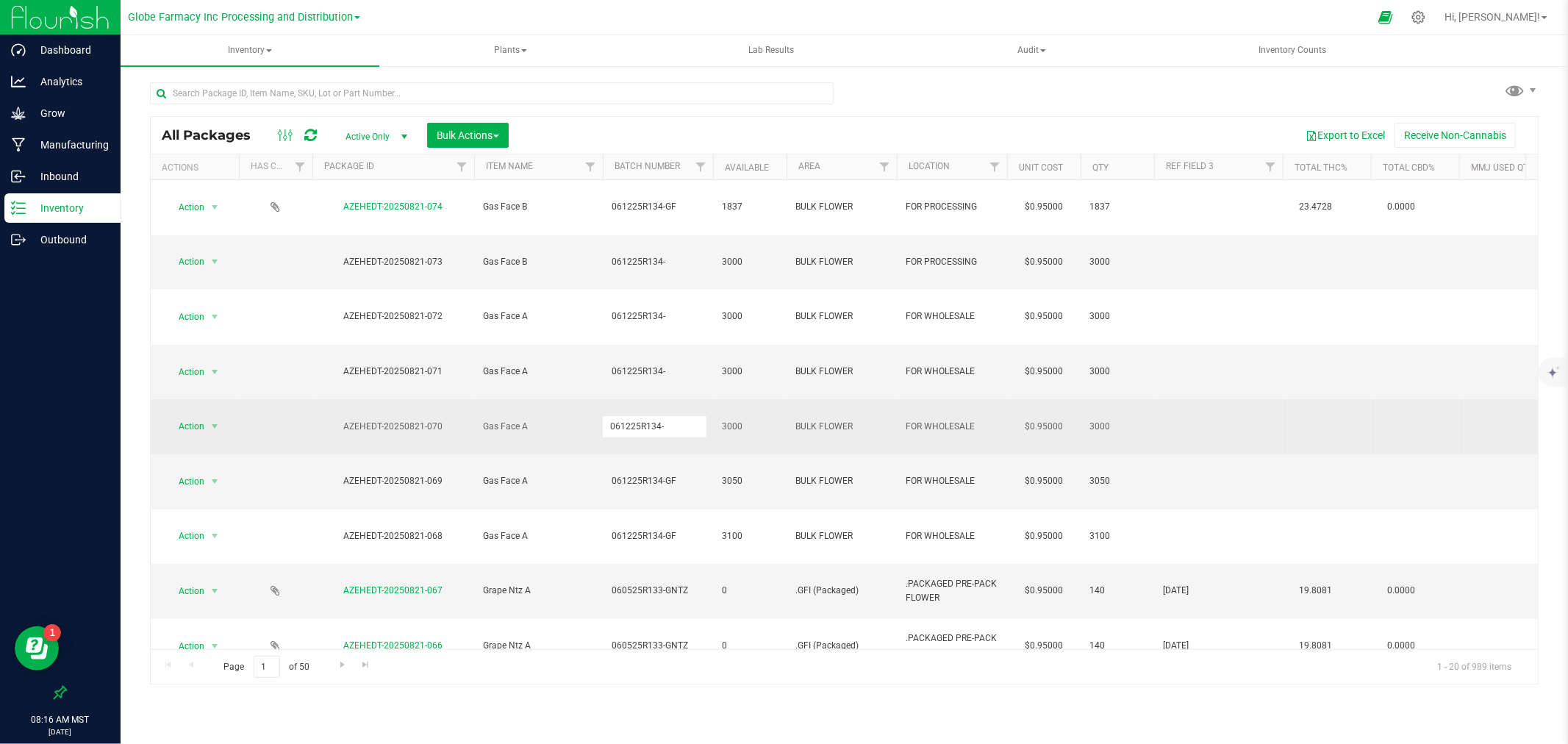
click at [699, 127] on div "All Packages Active Only Active Only Lab Samples Locked All Bulk Actions Add to…" at bounding box center [844, 400] width 1388 height 569
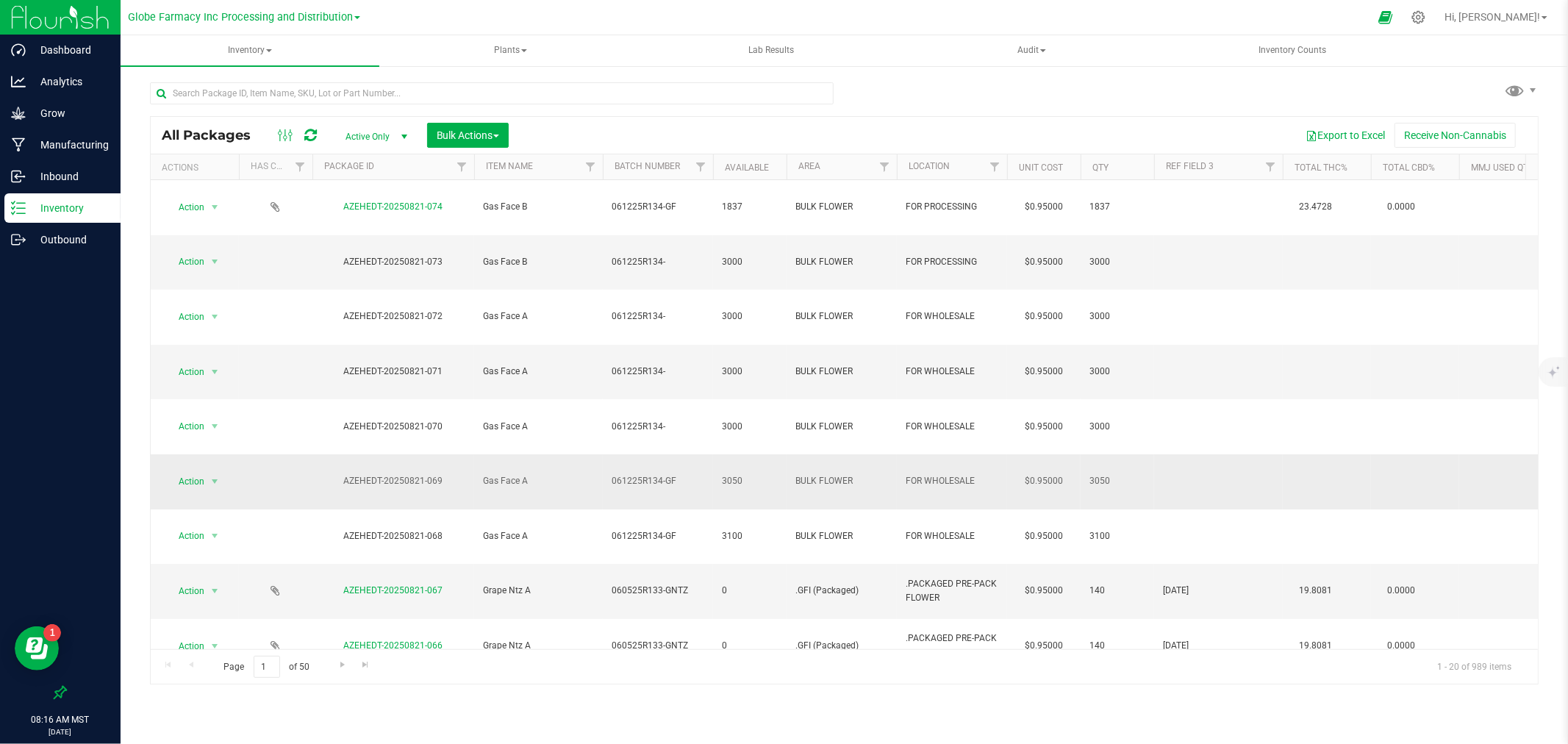
click at [666, 474] on span "061225R134-GF" at bounding box center [658, 481] width 93 height 14
click at [666, 469] on input "061225R134-GF" at bounding box center [655, 480] width 105 height 23
type input "061225R134-"
click at [744, 115] on div at bounding box center [492, 99] width 684 height 34
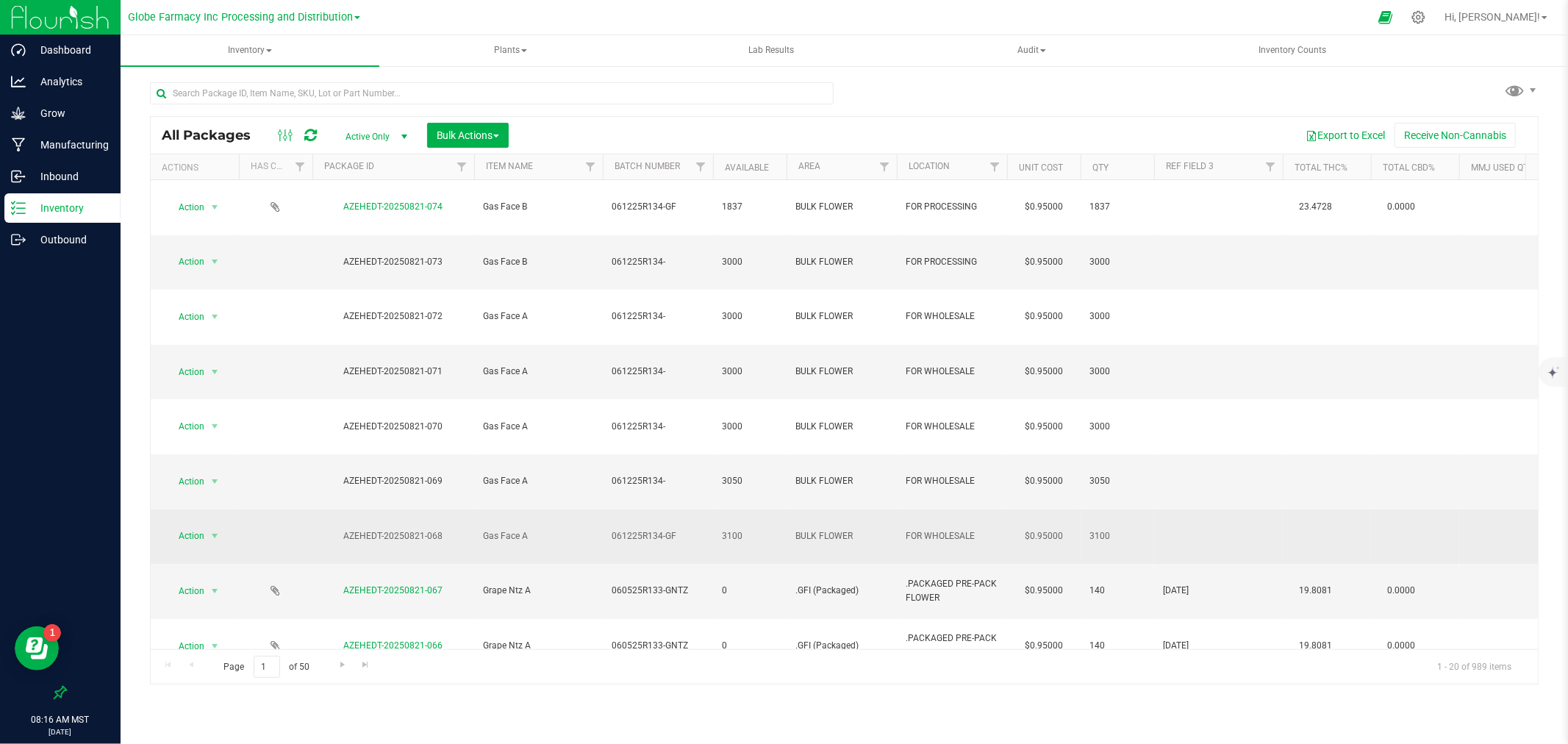
click at [674, 530] on span "061225R134-GF" at bounding box center [658, 537] width 93 height 14
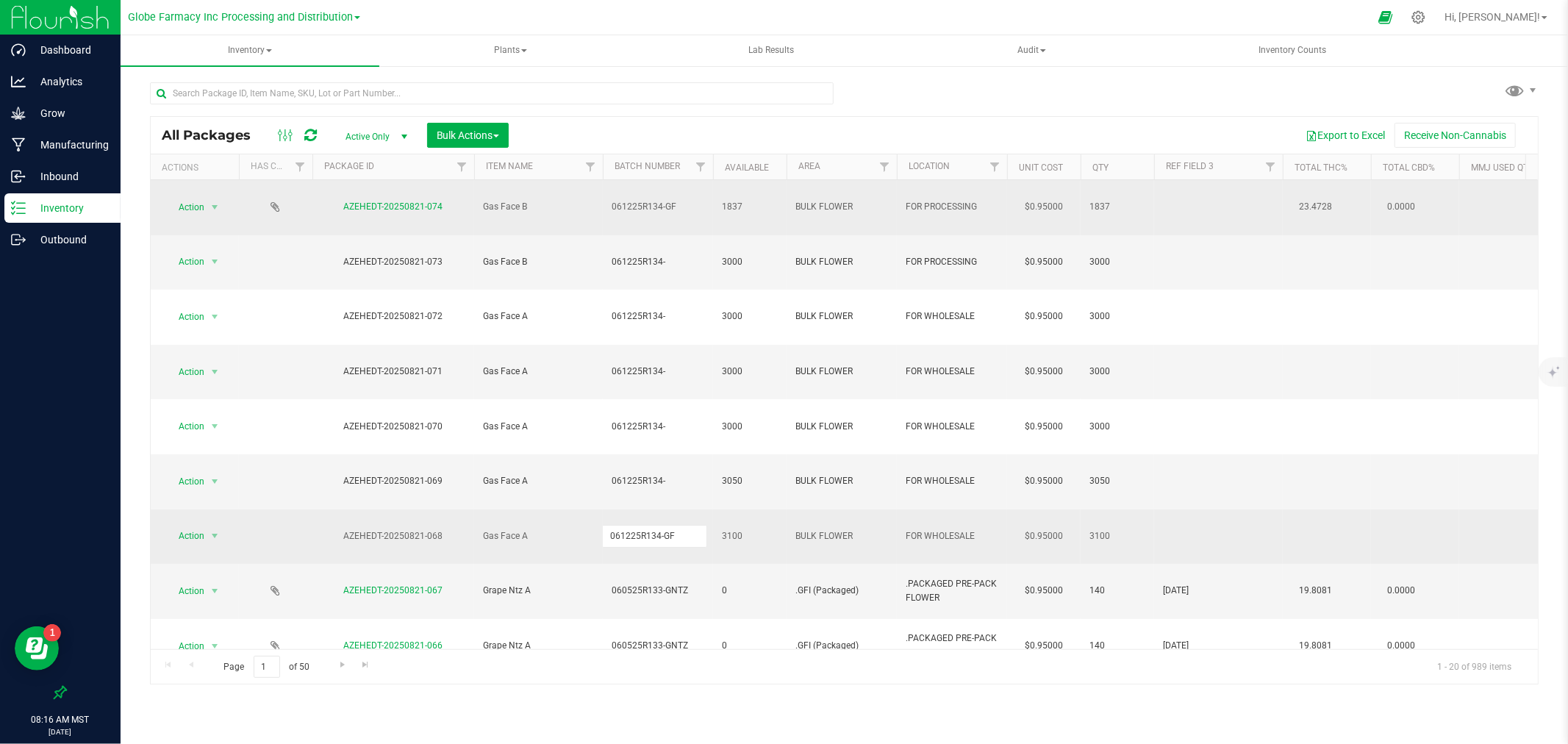
type input "061225R134-"
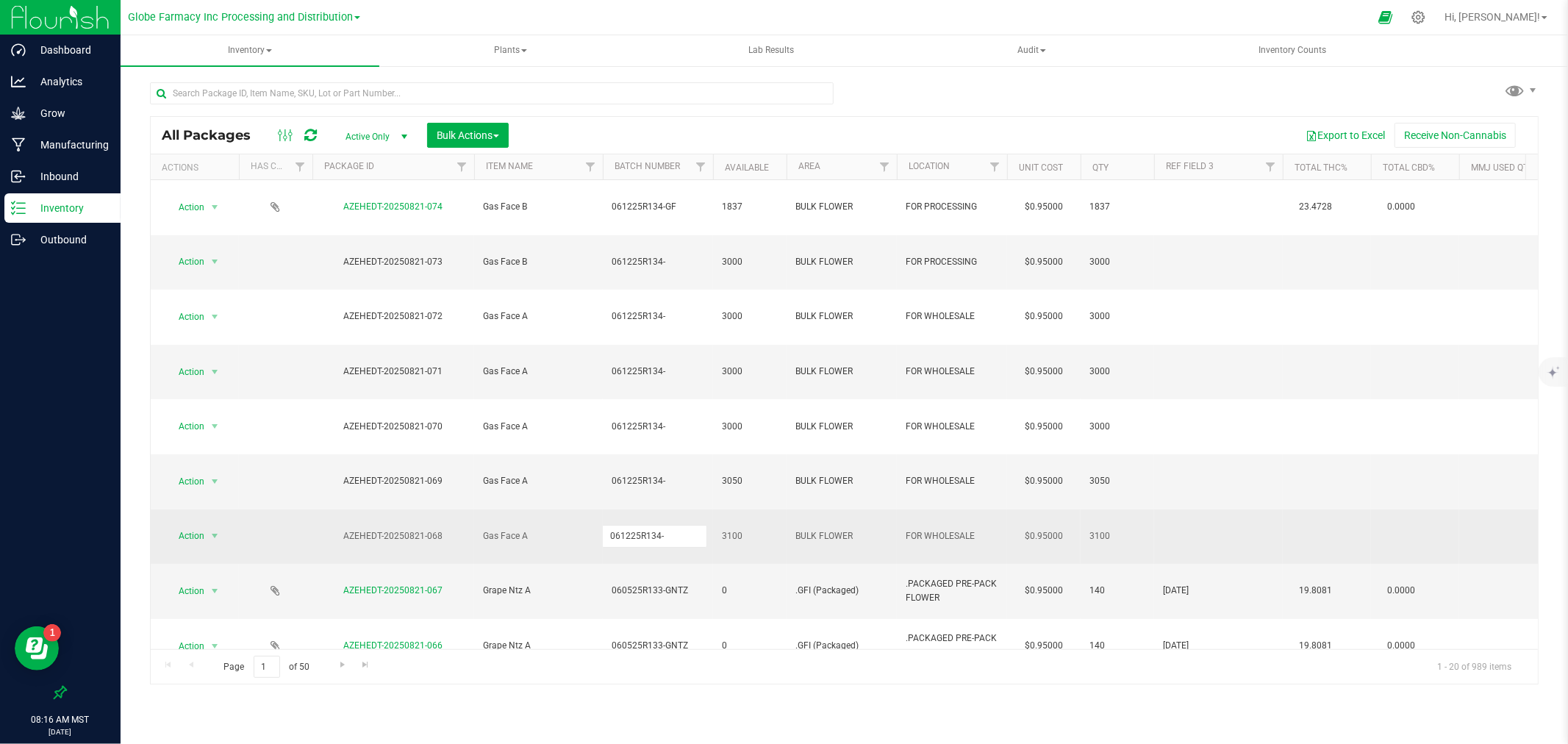
click at [723, 122] on div "All Packages Active Only Active Only Lab Samples Locked All Bulk Actions Add to…" at bounding box center [844, 400] width 1388 height 569
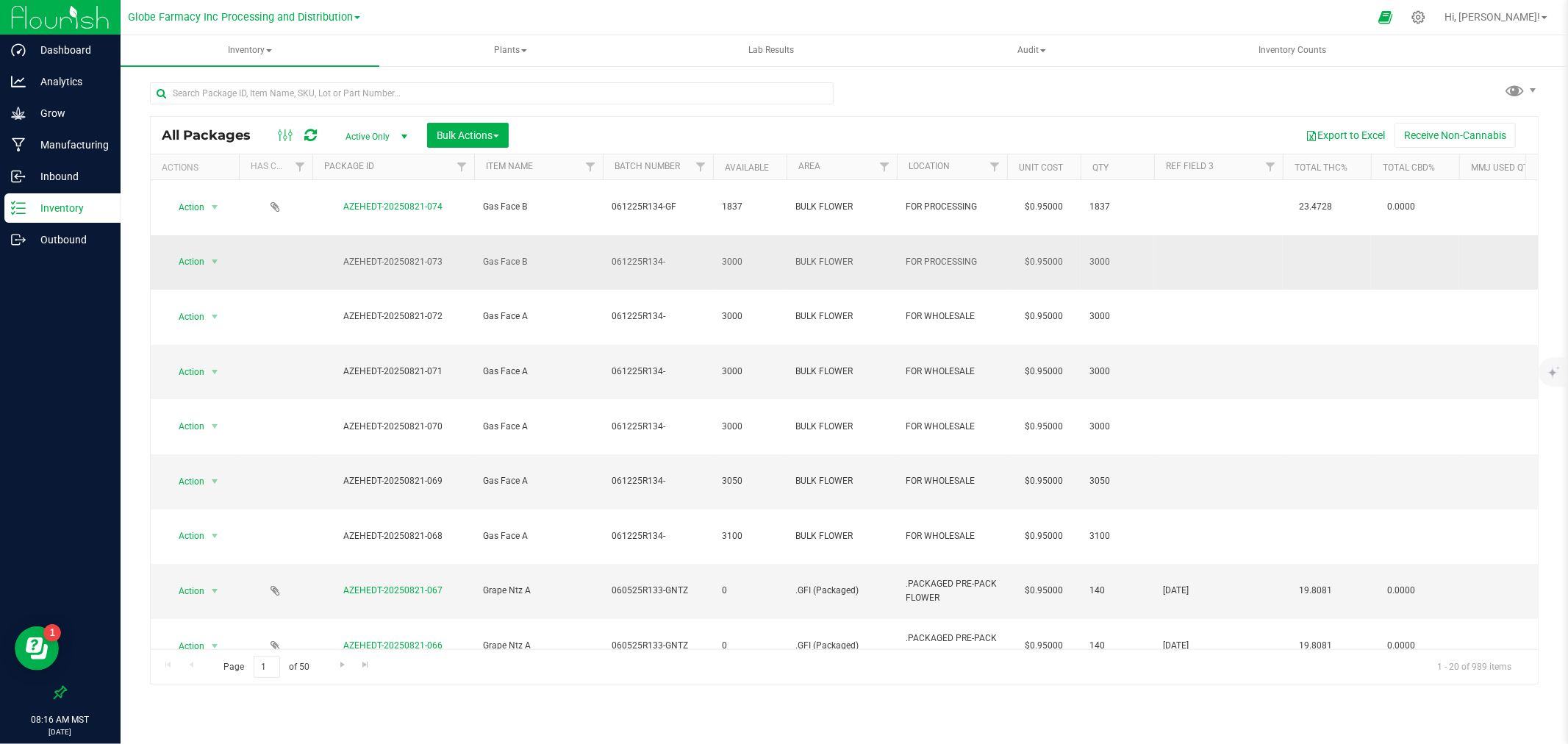
click at [644, 255] on span "061225R134-" at bounding box center [658, 262] width 93 height 14
click at [644, 251] on input "061225R134-" at bounding box center [655, 262] width 105 height 23
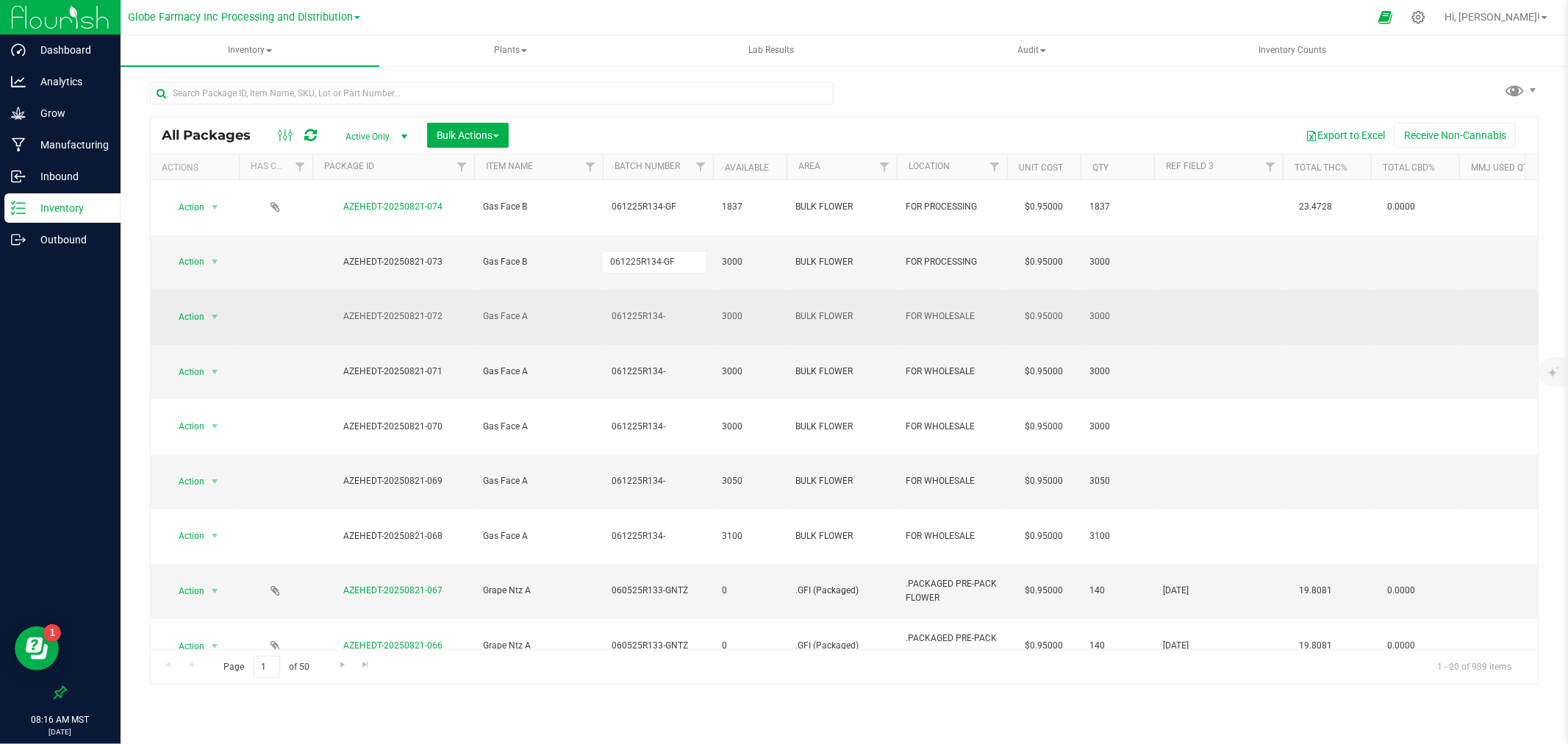
type input "061225R134-GF"
click at [626, 257] on div "All Packages Active Only Active Only Lab Samples Locked All Bulk Actions Add to…" at bounding box center [844, 400] width 1388 height 569
click at [626, 257] on div at bounding box center [844, 400] width 1388 height 567
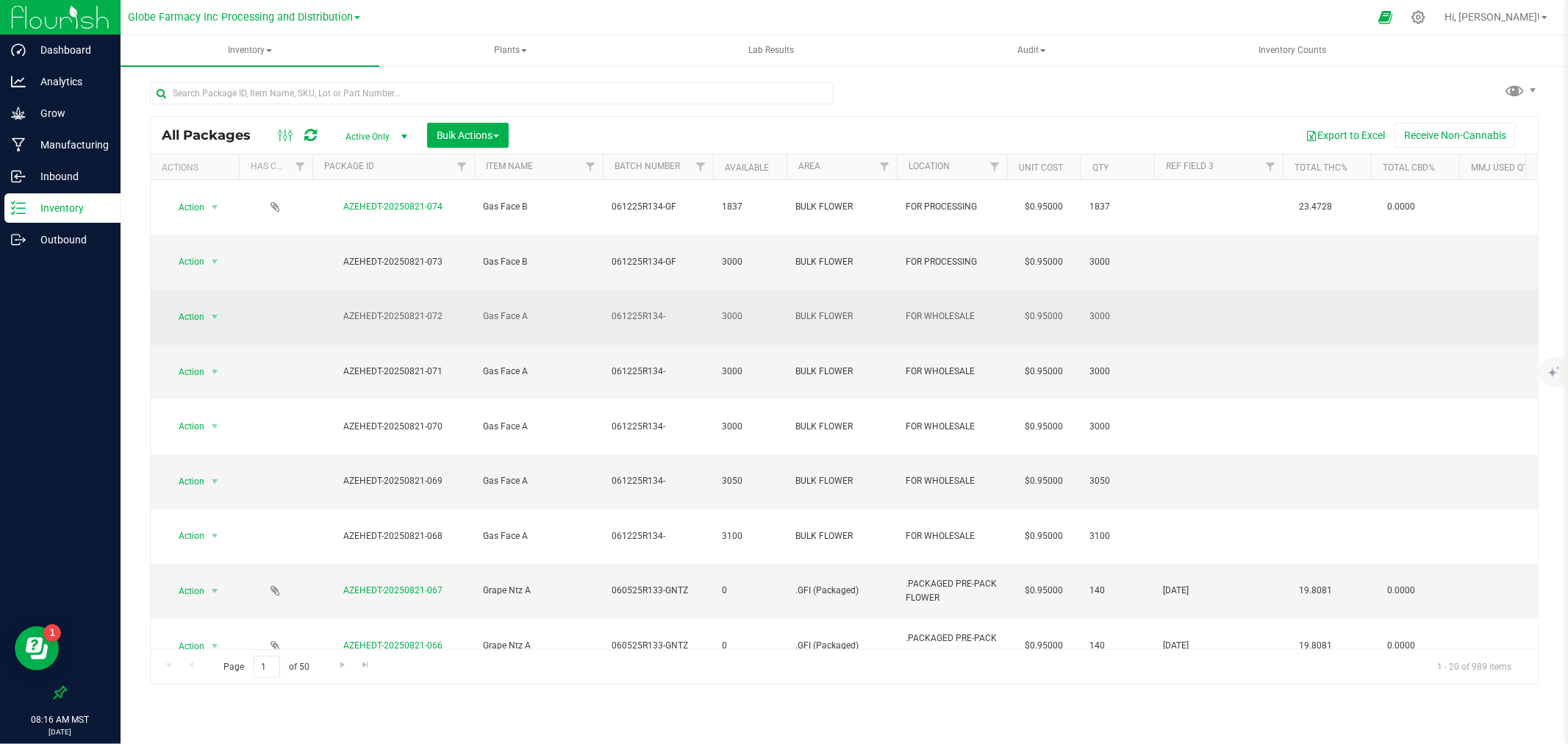
click at [653, 309] on span "061225R134-" at bounding box center [658, 317] width 93 height 14
click at [653, 305] on input "061225R134-" at bounding box center [655, 316] width 105 height 23
type input "061225R134-GF"
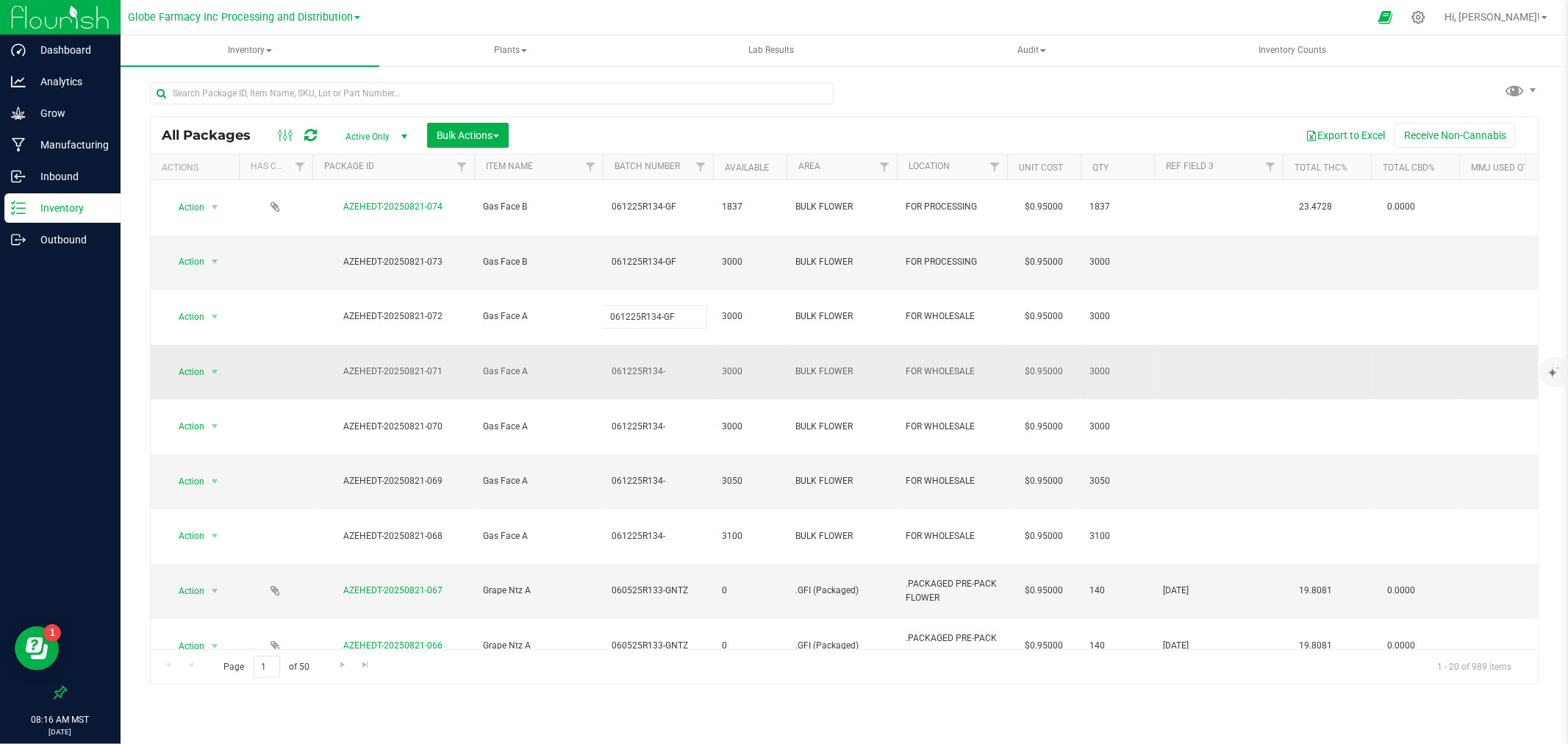
click at [615, 292] on div "All Packages Active Only Active Only Lab Samples Locked All Bulk Actions Add to…" at bounding box center [844, 400] width 1388 height 569
click at [615, 365] on span "061225R134-" at bounding box center [658, 372] width 93 height 14
click at [615, 360] on input "061225R134-" at bounding box center [655, 371] width 105 height 23
type input "061225R134-GF"
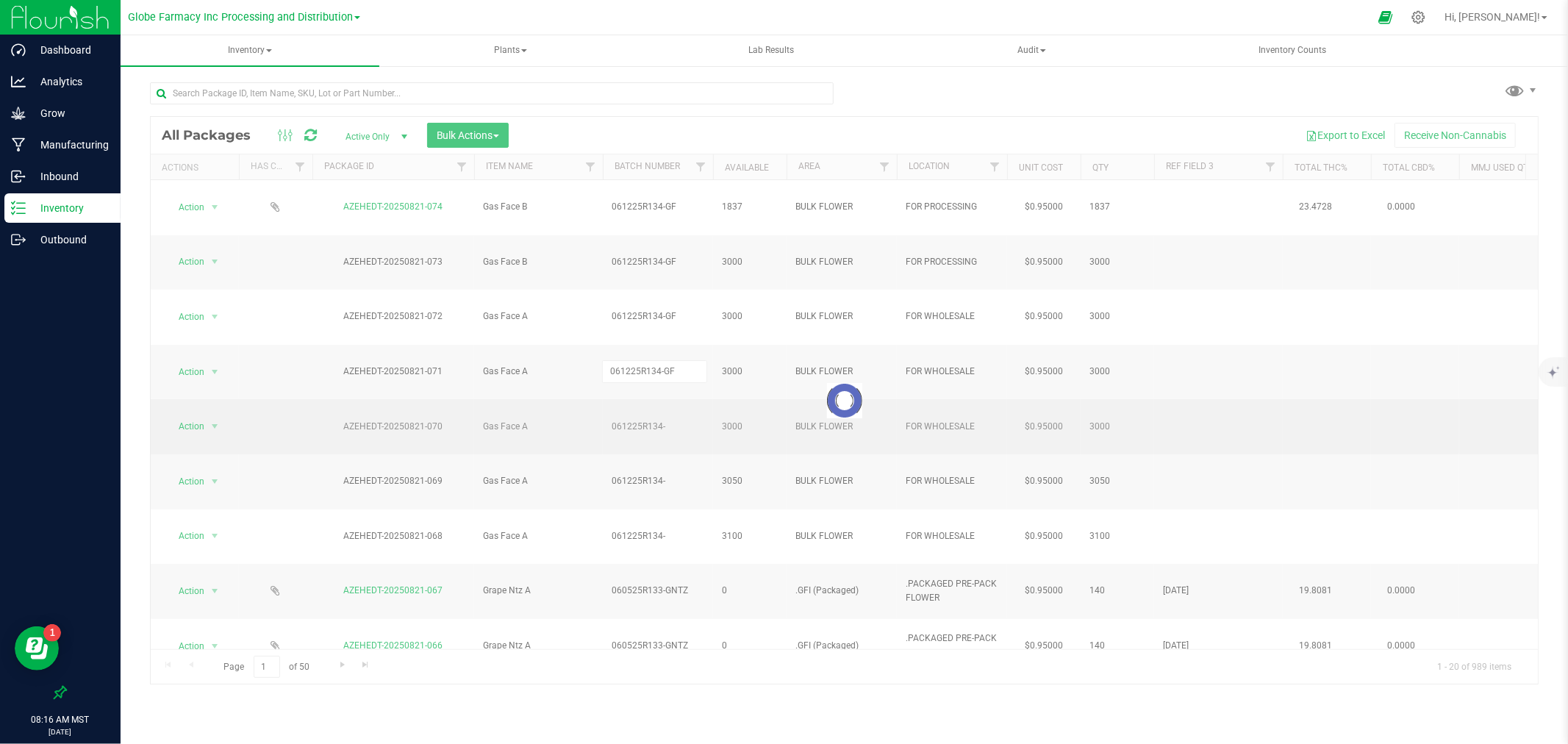
click at [618, 328] on div "Loading... All Packages Active Only Active Only Lab Samples Locked All Bulk Act…" at bounding box center [844, 400] width 1388 height 569
click at [618, 328] on div at bounding box center [844, 400] width 1388 height 567
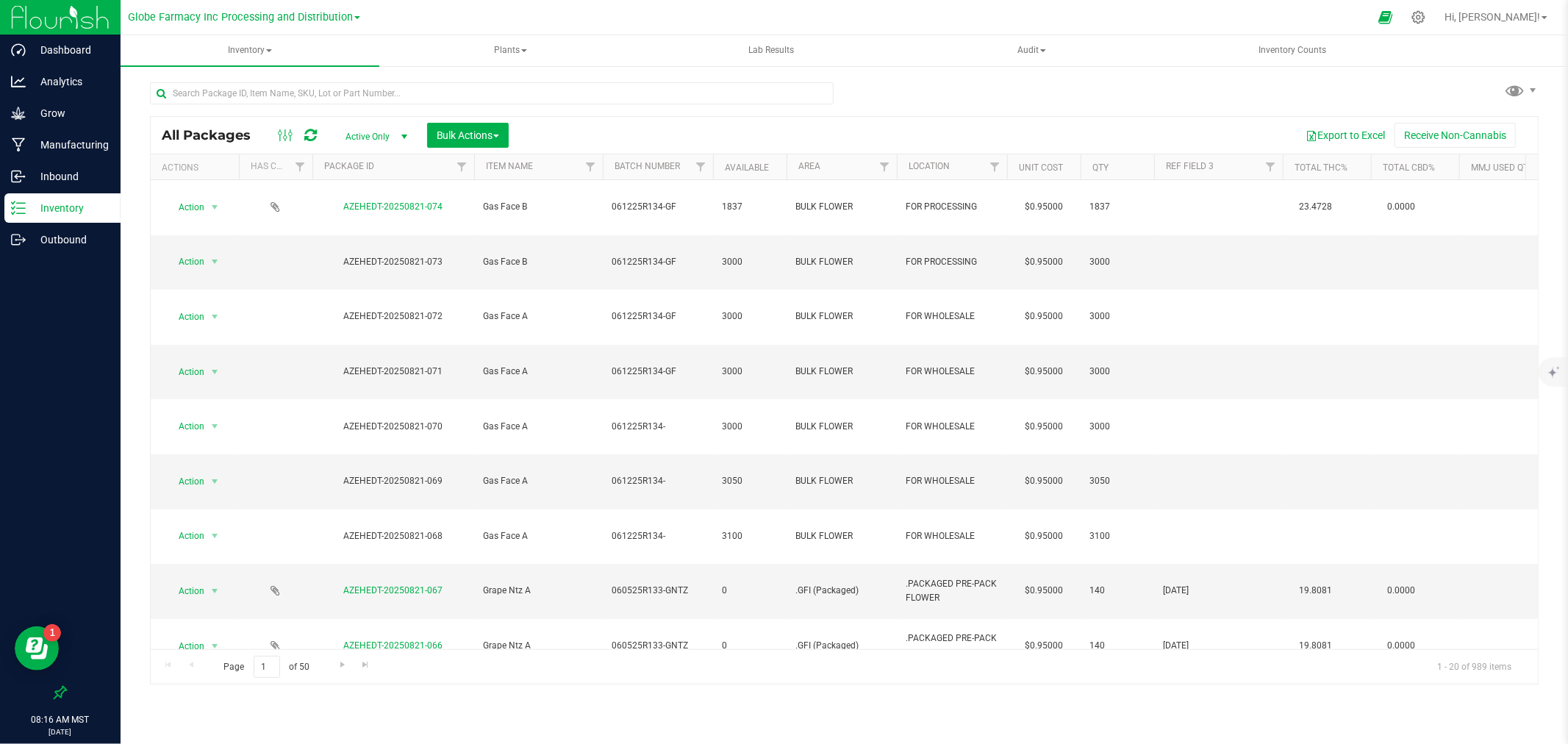
click at [634, 419] on span "061225R134-" at bounding box center [658, 427] width 93 height 14
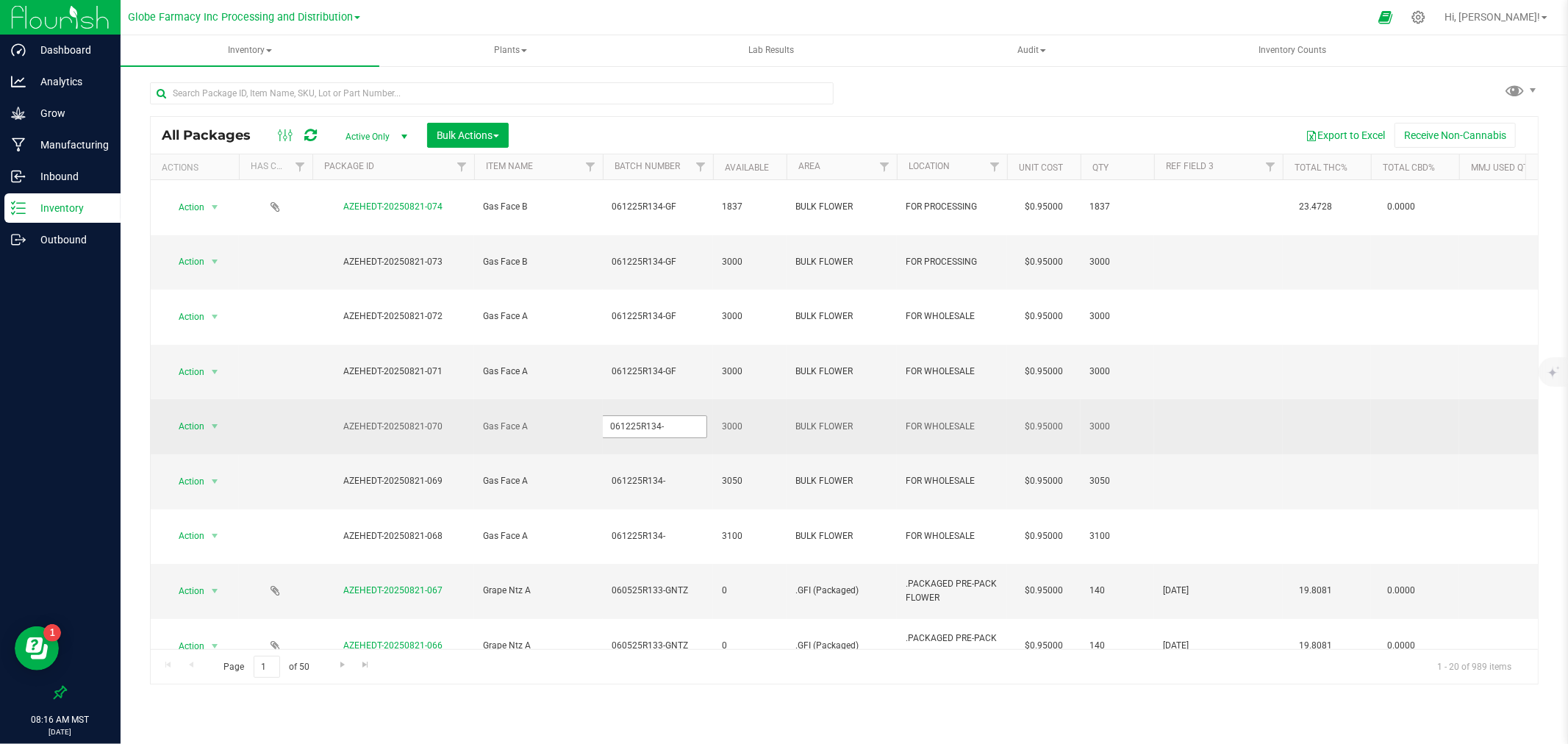
click at [634, 416] on input "061225R134-" at bounding box center [655, 427] width 105 height 23
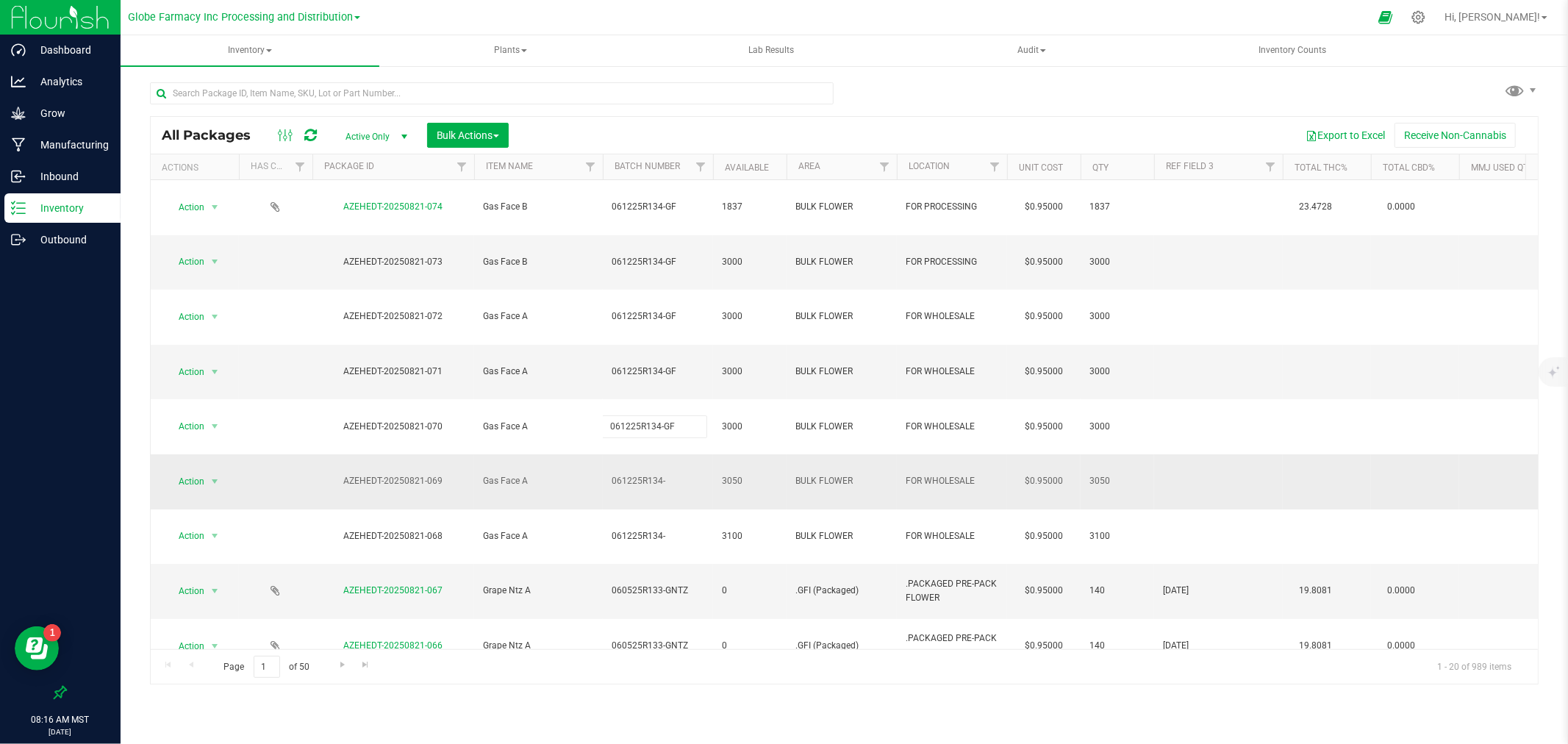
type input "061225R134-GF"
click at [634, 377] on div "All Packages Active Only Active Only Lab Samples Locked All Bulk Actions Add to…" at bounding box center [844, 400] width 1388 height 569
click at [634, 469] on input "061225R134-" at bounding box center [655, 480] width 105 height 23
type input "061225R134-GF"
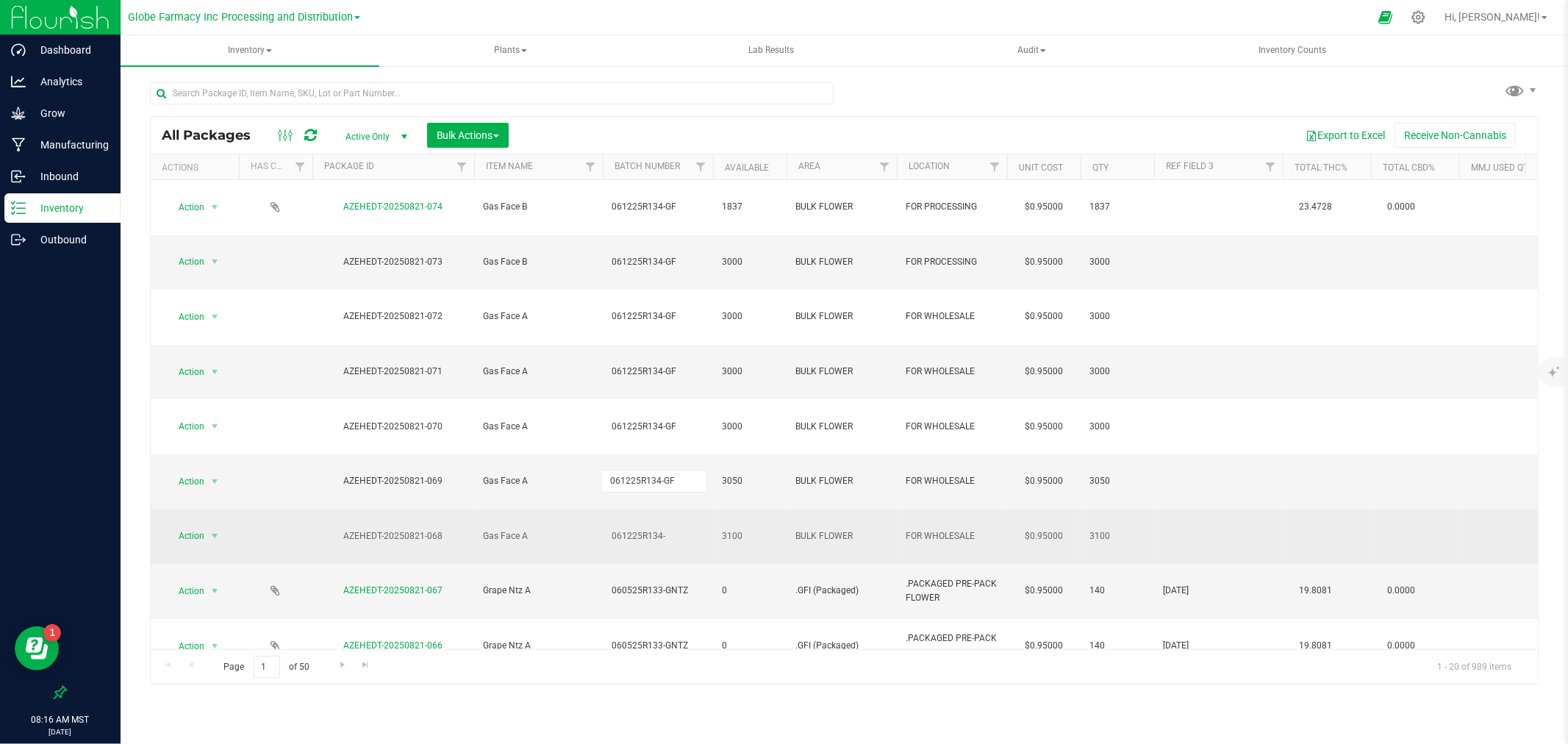
click at [628, 391] on div "All Packages Active Only Active Only Lab Samples Locked All Bulk Actions Add to…" at bounding box center [844, 400] width 1388 height 569
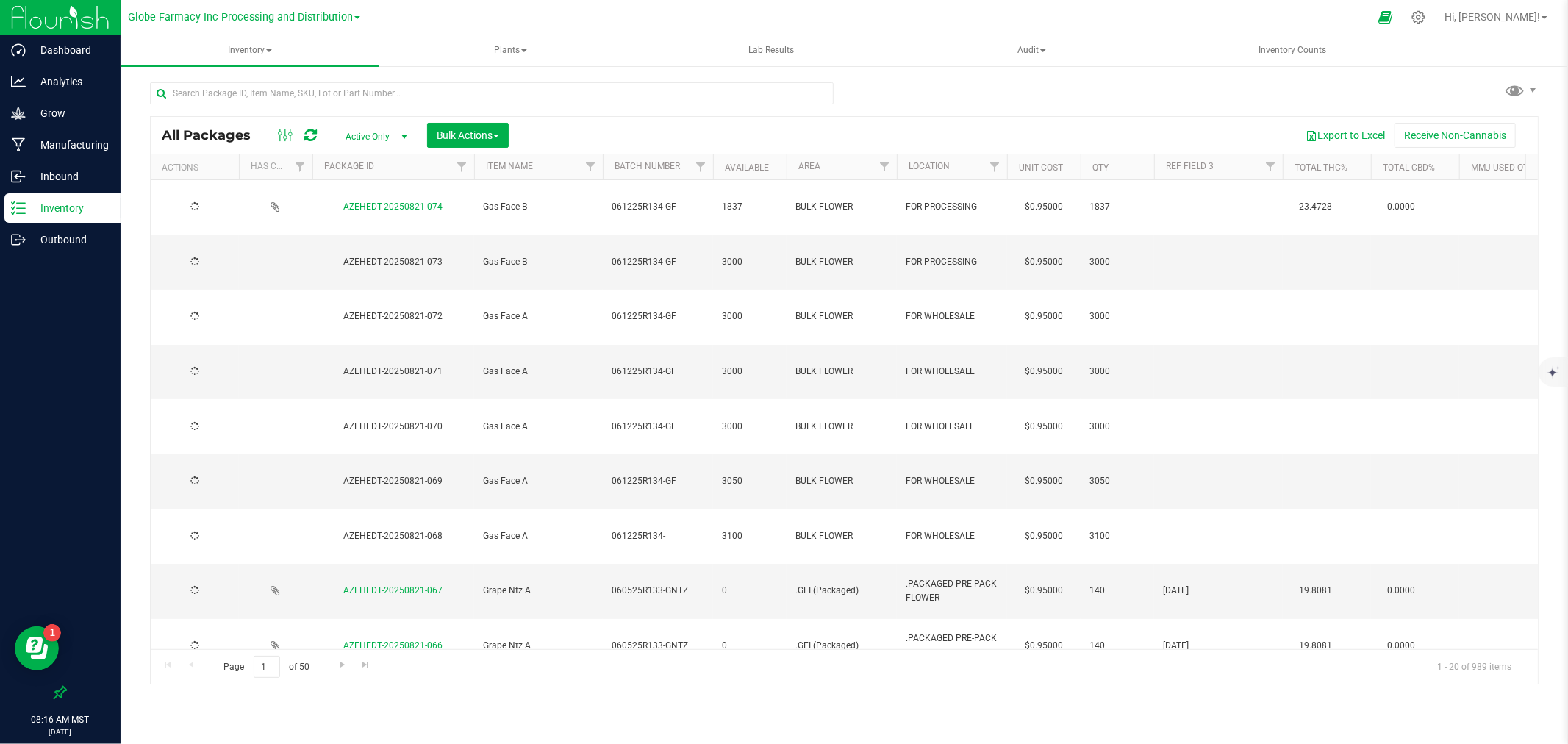
click at [636, 510] on td "061225R134-" at bounding box center [658, 537] width 110 height 55
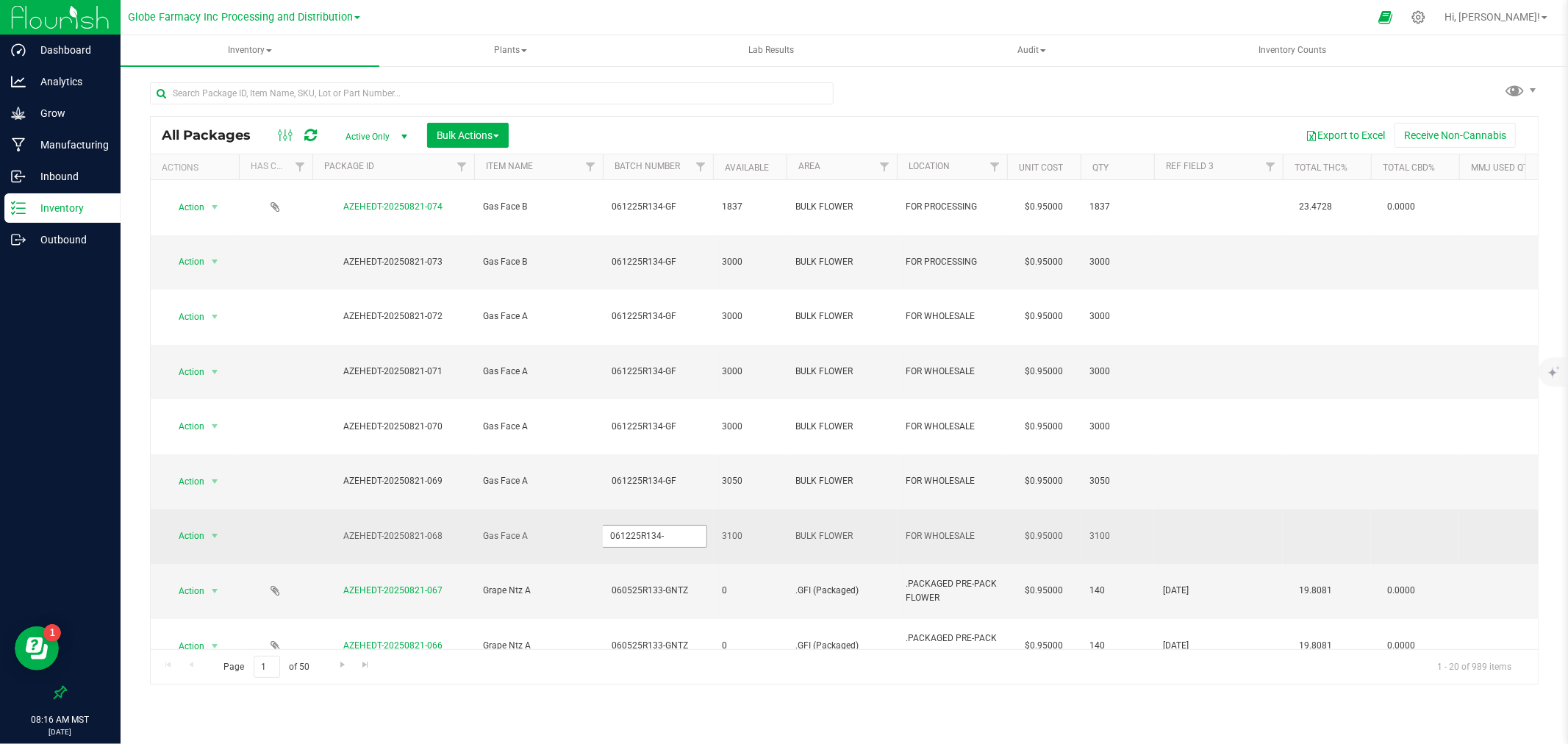
click at [636, 525] on input "061225R134-" at bounding box center [655, 536] width 105 height 23
type input "061225R134-GF"
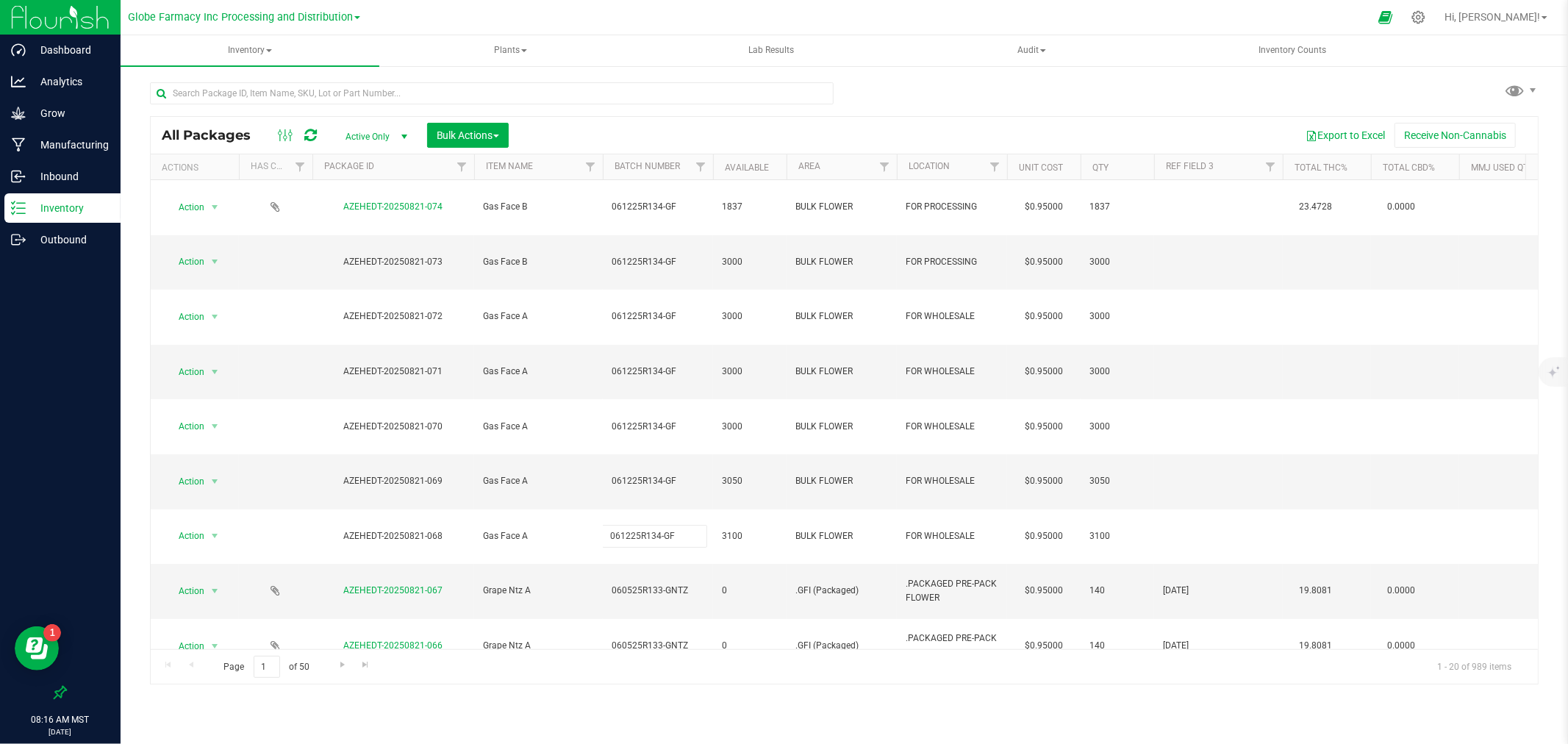
click at [655, 128] on div "All Packages Active Only Active Only Lab Samples Locked All Bulk Actions Add to…" at bounding box center [844, 400] width 1388 height 569
click at [313, 130] on icon at bounding box center [311, 135] width 13 height 15
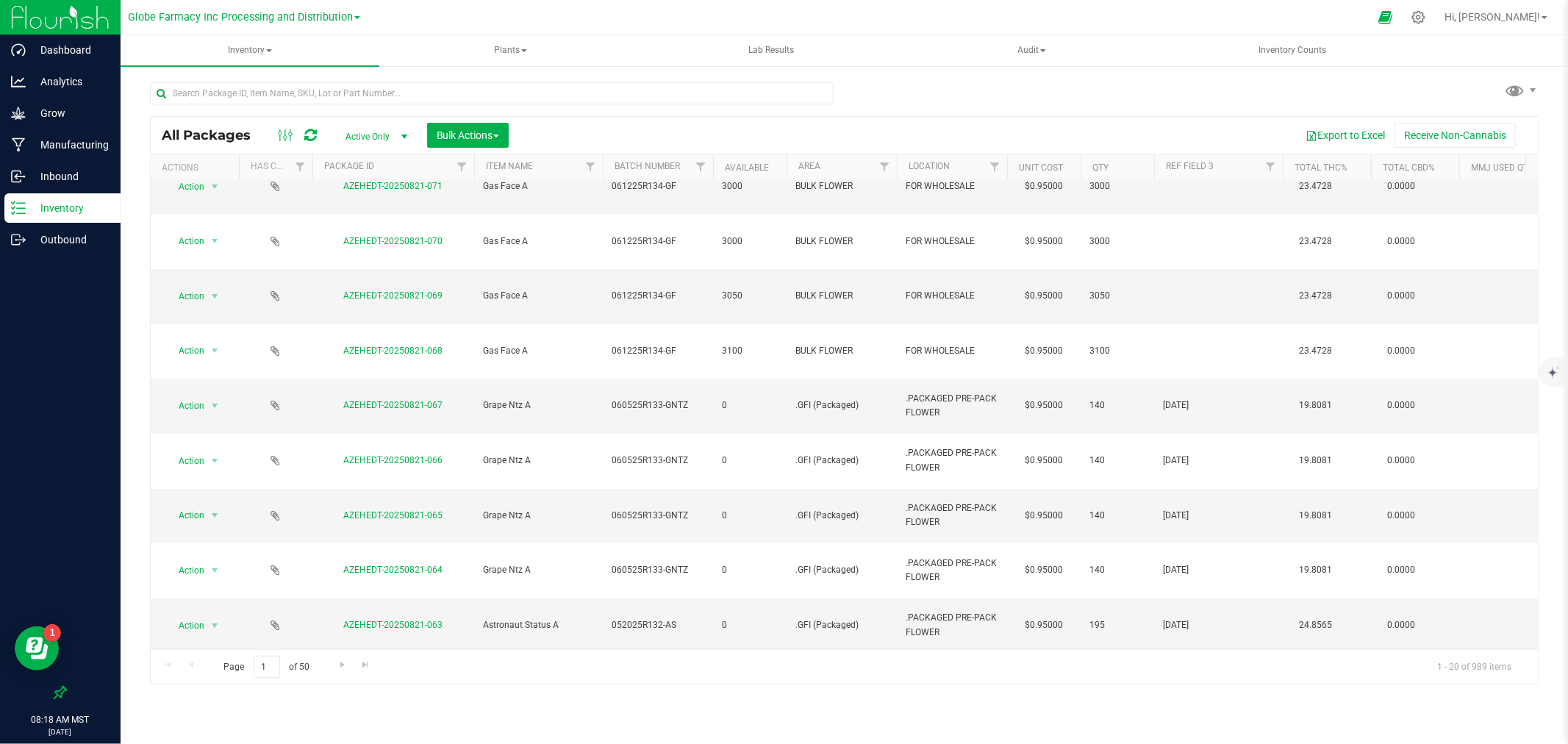
scroll to position [46, 0]
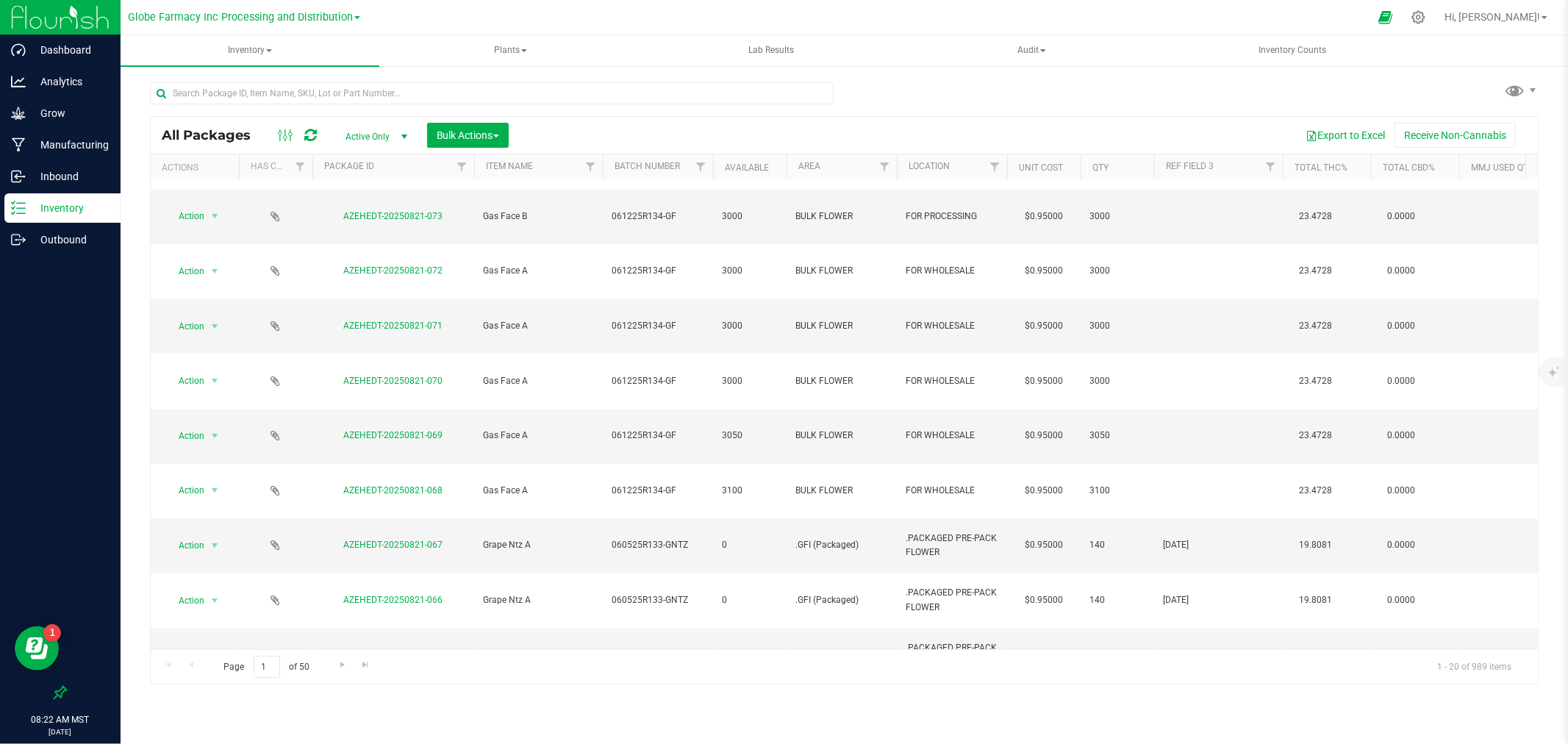
click at [315, 139] on icon at bounding box center [311, 135] width 13 height 15
